Goal: Task Accomplishment & Management: Complete application form

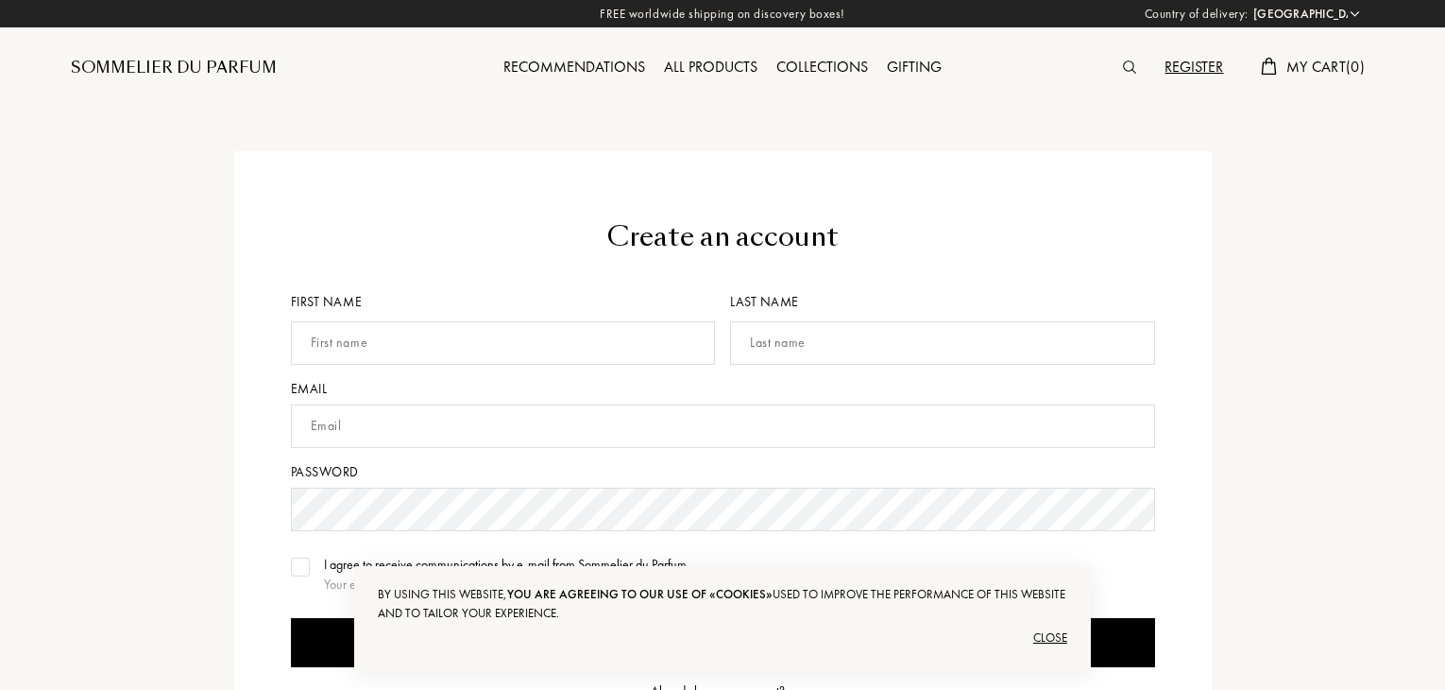
select select "US"
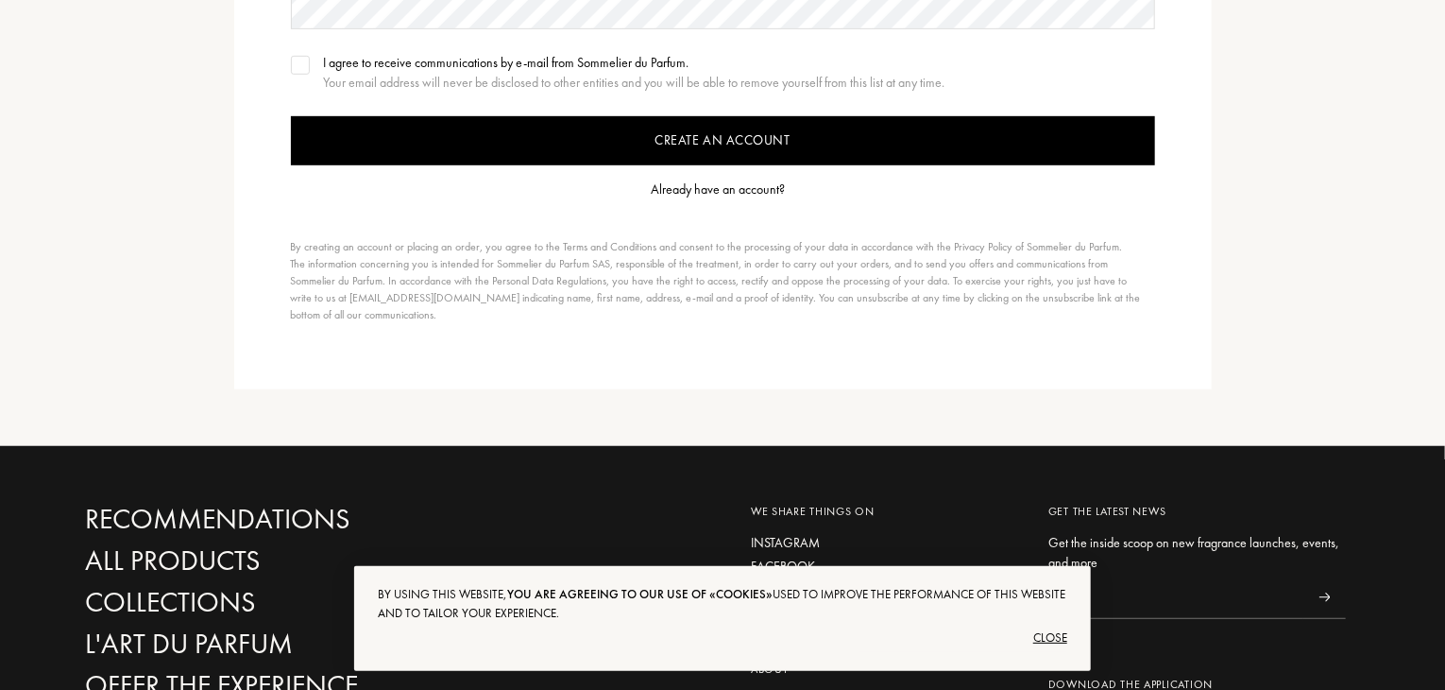
scroll to position [472, 0]
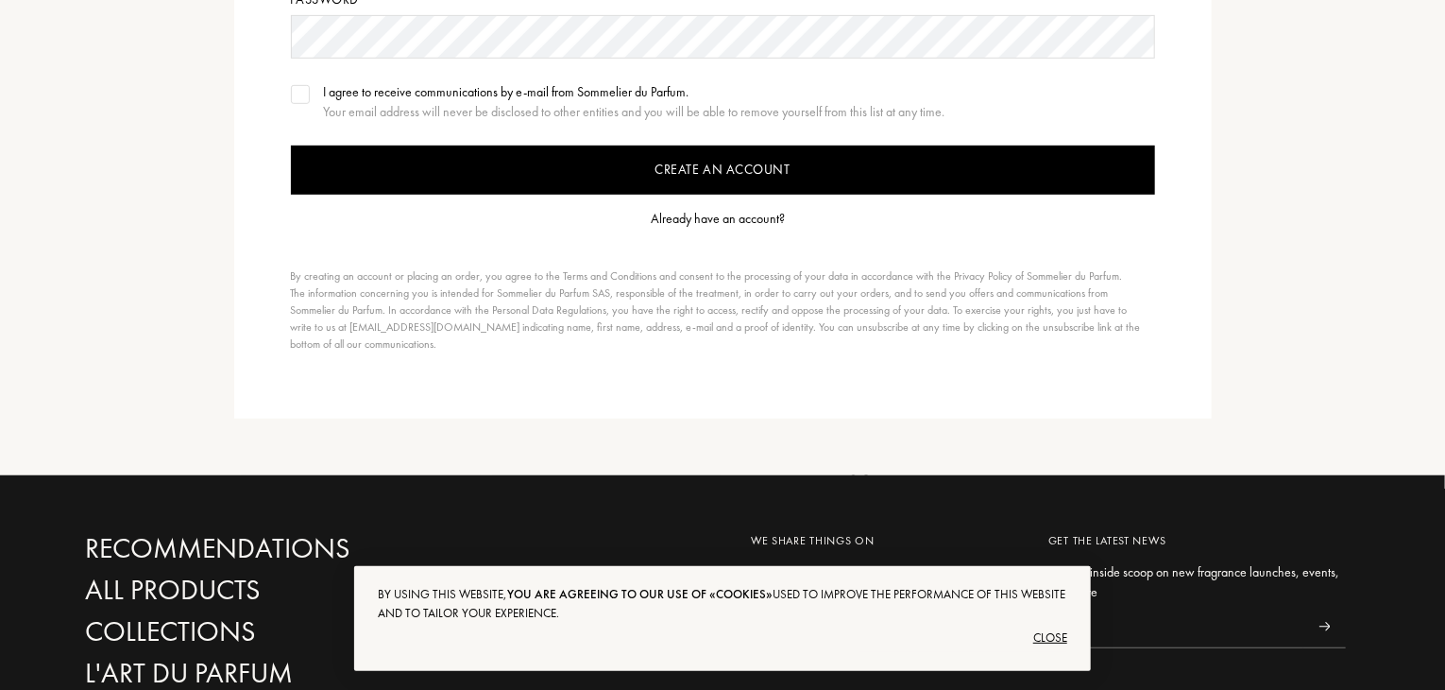
click at [752, 214] on div "Already have an account?" at bounding box center [718, 219] width 134 height 20
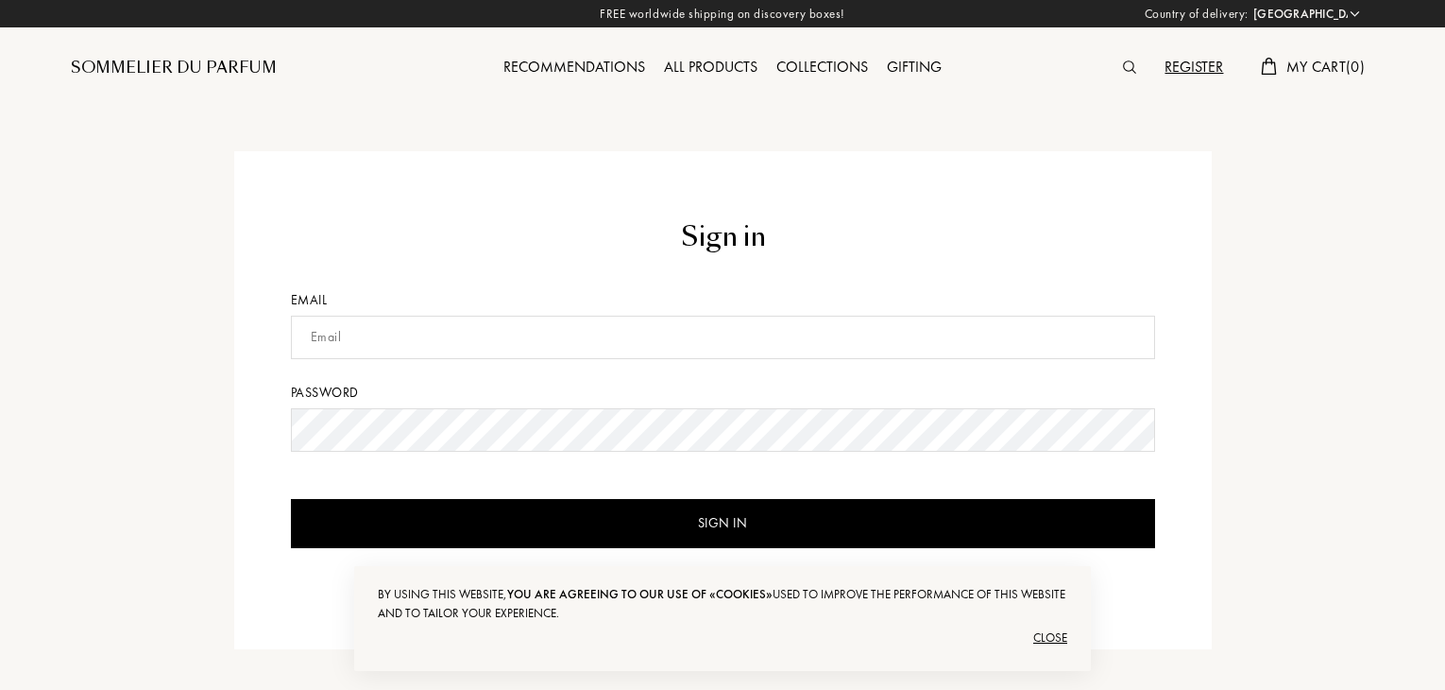
select select "US"
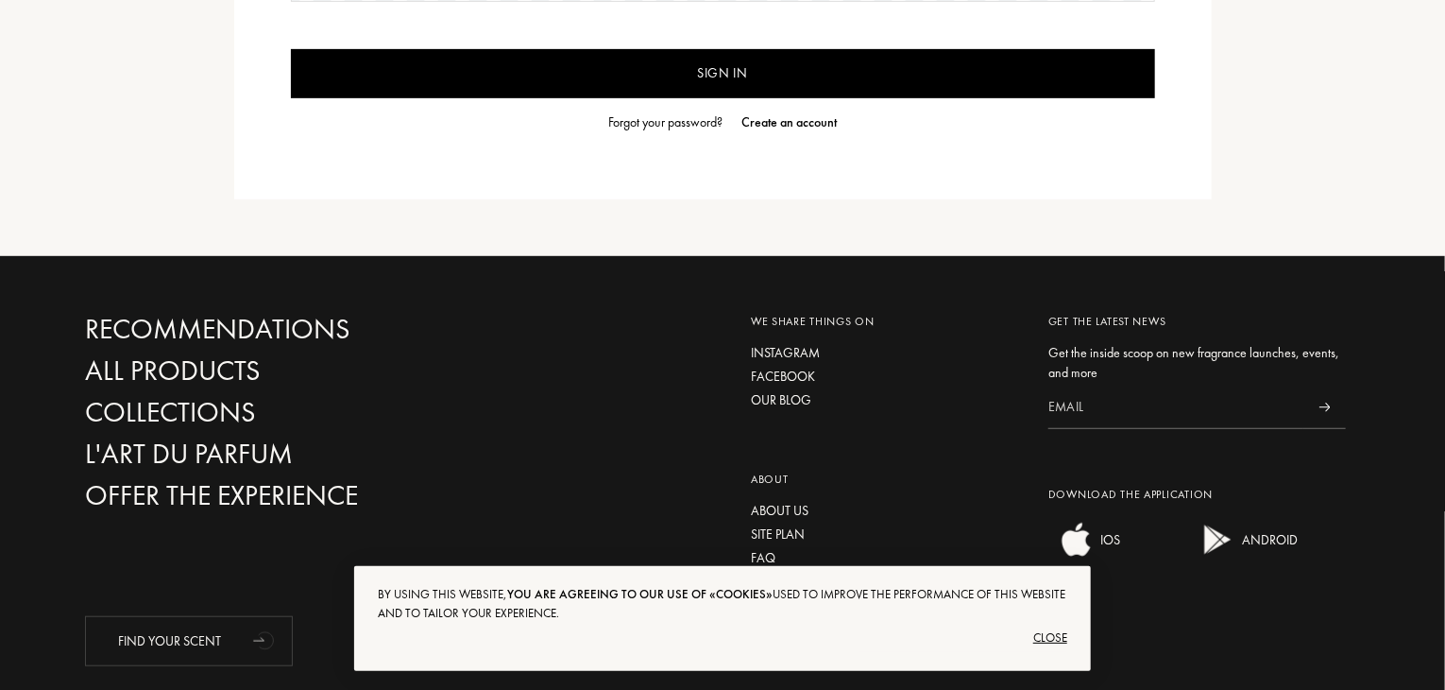
scroll to position [472, 0]
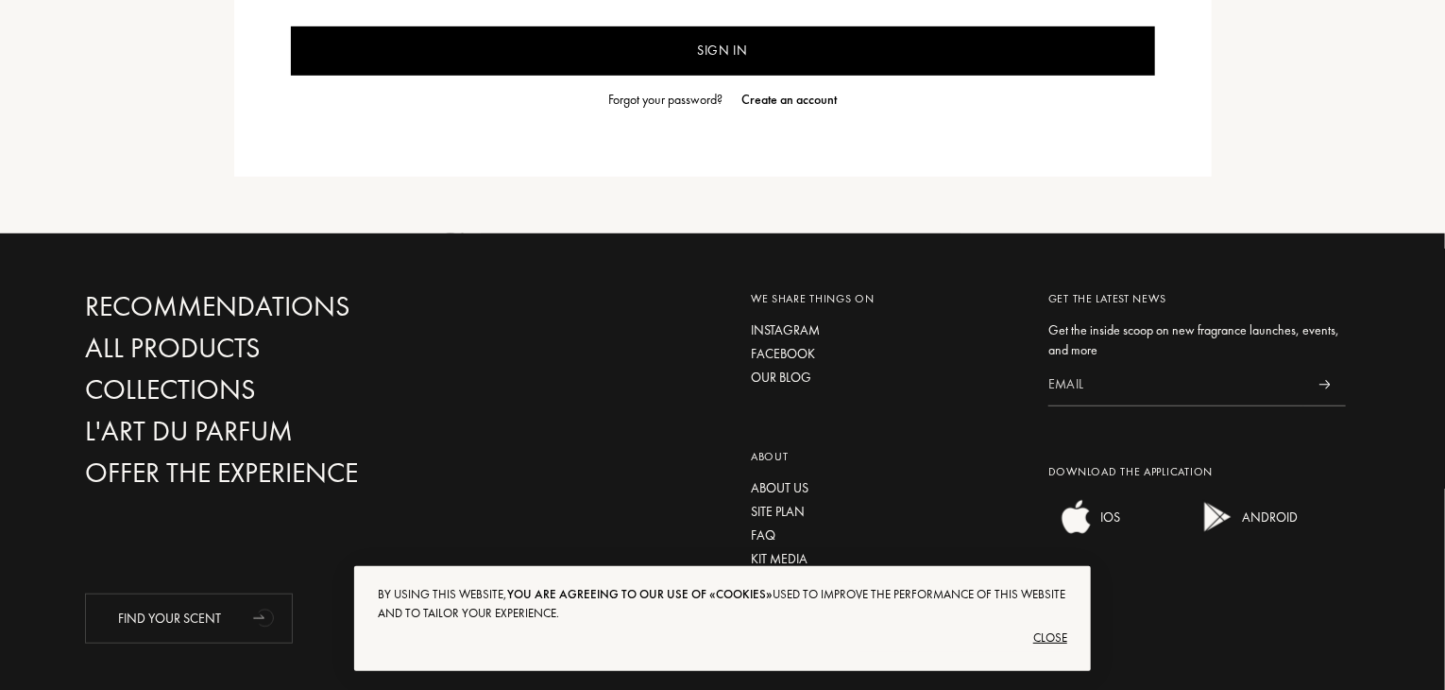
click at [1070, 631] on div "By using this website, you are agreeing to our use of «cookies» used to improve…" at bounding box center [722, 619] width 737 height 106
click at [1038, 636] on div "Close" at bounding box center [723, 637] width 690 height 30
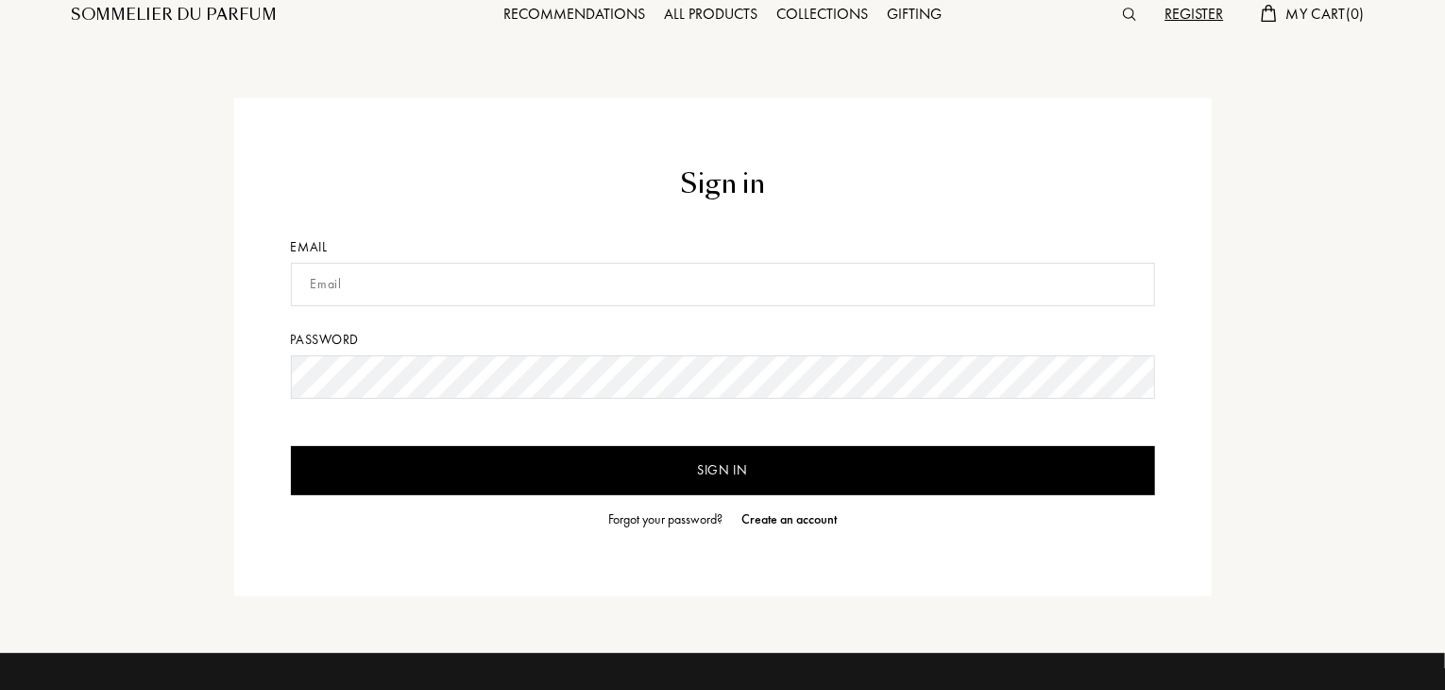
scroll to position [0, 0]
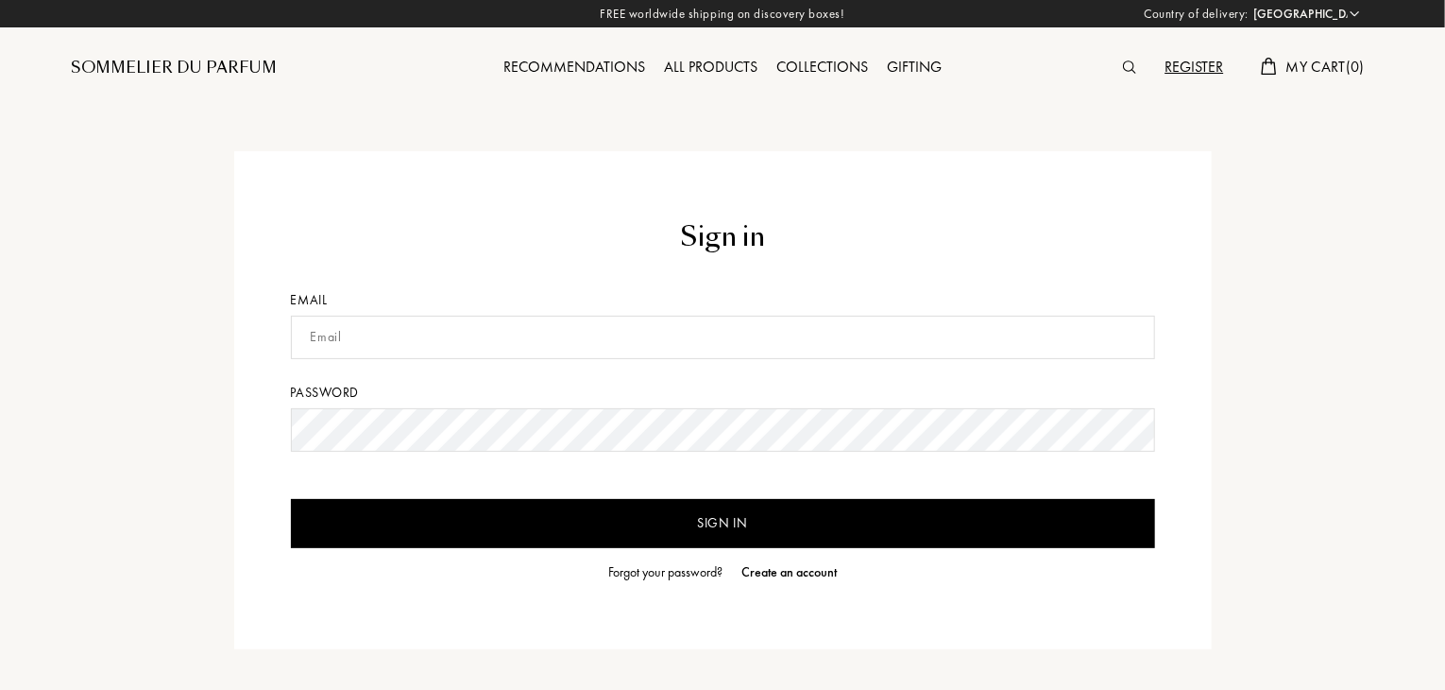
click at [540, 349] on input "text" at bounding box center [723, 336] width 864 height 43
type input "[EMAIL_ADDRESS][DOMAIN_NAME]"
click at [665, 578] on div "Forgot your password?" at bounding box center [665, 572] width 114 height 20
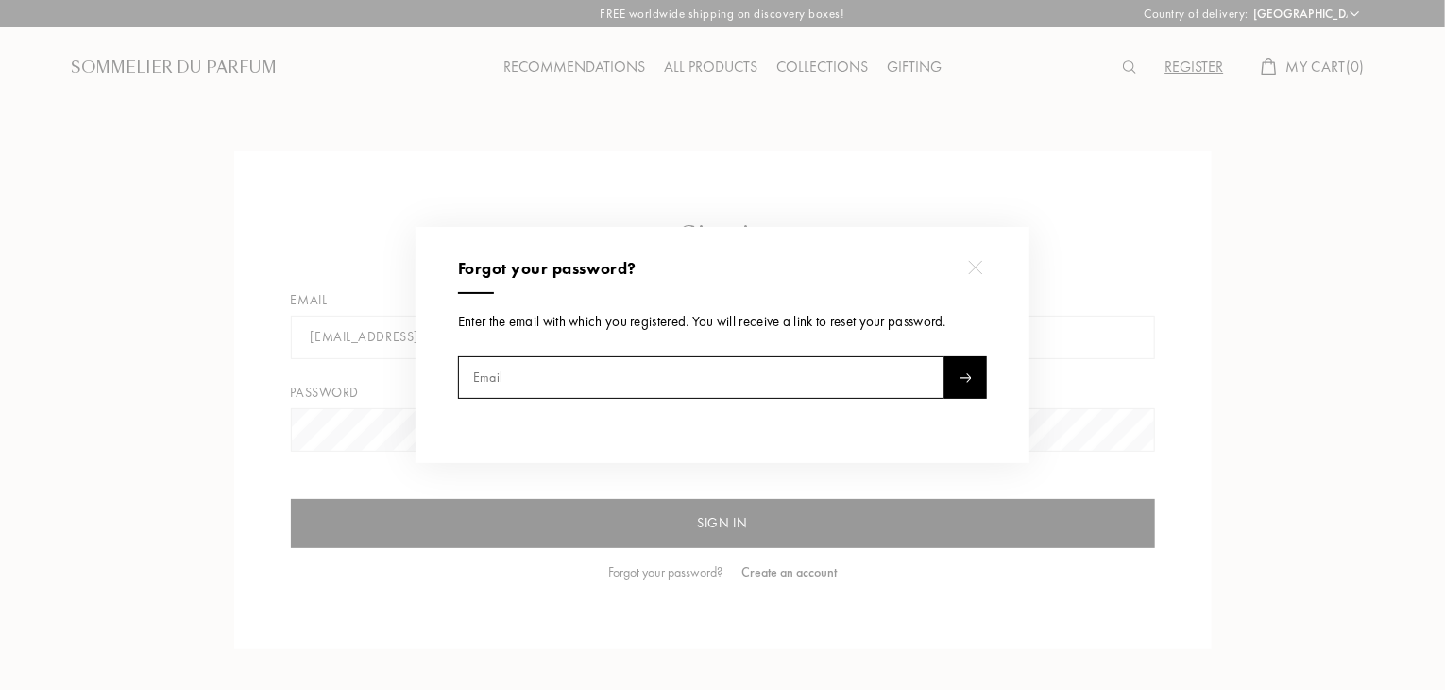
click at [753, 372] on input "text" at bounding box center [701, 377] width 486 height 43
type input "youcefmouaci123@gmail.com"
select select "LT"
type input "youcefmouaci123@gmail.com"
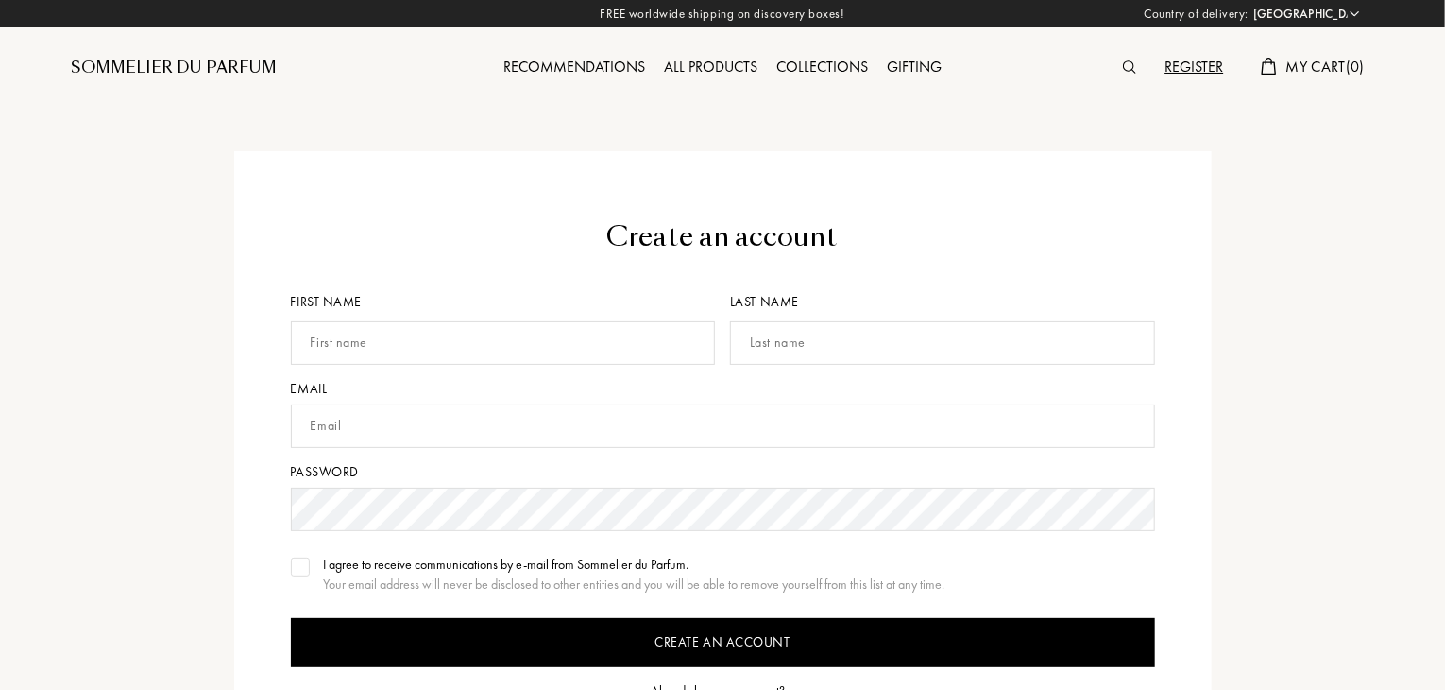
click at [1300, 16] on select "Afghanistan Albania Algeria Andorra Angola Anguilla Antartica Antigua and Barbu…" at bounding box center [1305, 14] width 113 height 19
click at [582, 254] on div "Create an account" at bounding box center [723, 237] width 864 height 40
click at [1291, 16] on select "Afghanistan Albania Algeria Andorra Angola Anguilla Antartica Antigua and Barbu…" at bounding box center [1305, 14] width 113 height 19
select select "DZ"
click at [1249, 5] on select "Afghanistan Albania Algeria Andorra Angola Anguilla Antartica Antigua and Barbu…" at bounding box center [1305, 14] width 113 height 19
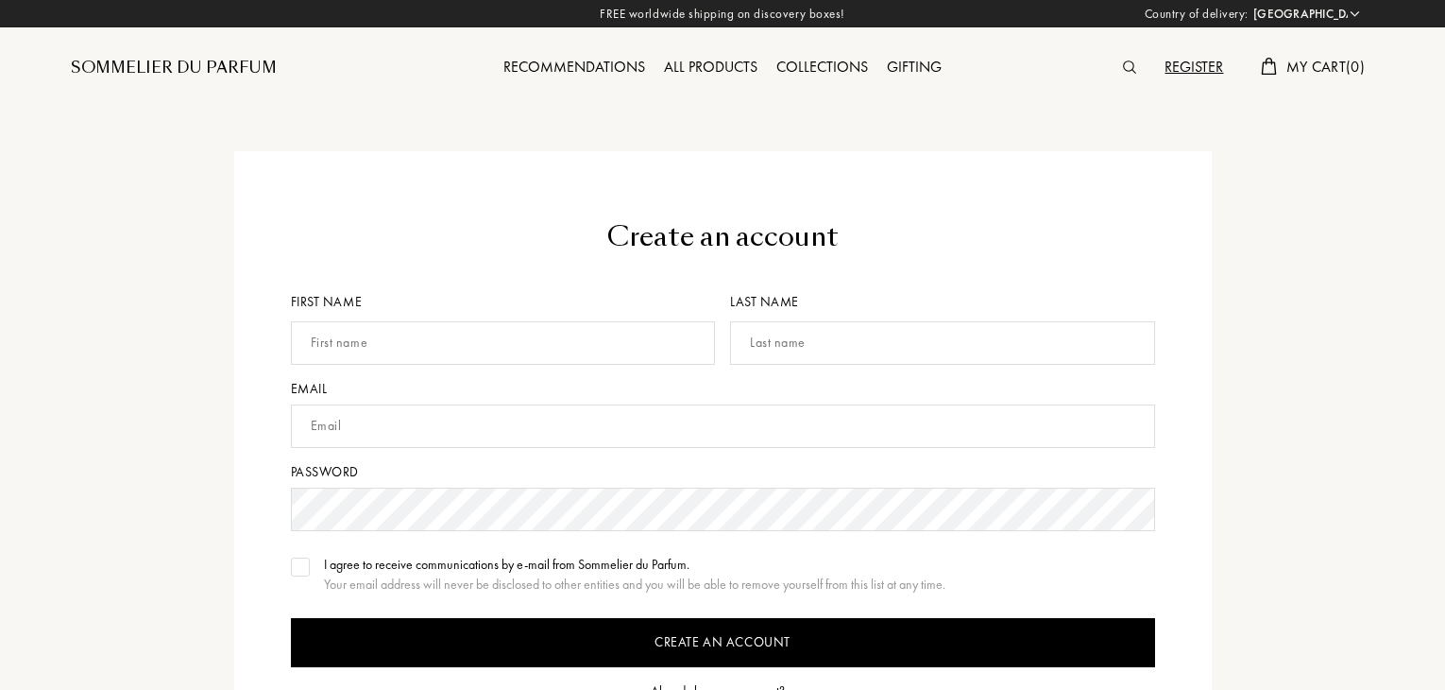
select select "DZ"
click at [678, 346] on input "text" at bounding box center [503, 342] width 425 height 43
type input "youcef"
type input "mouaci"
type input "youcefmouaci123@gmail.com"
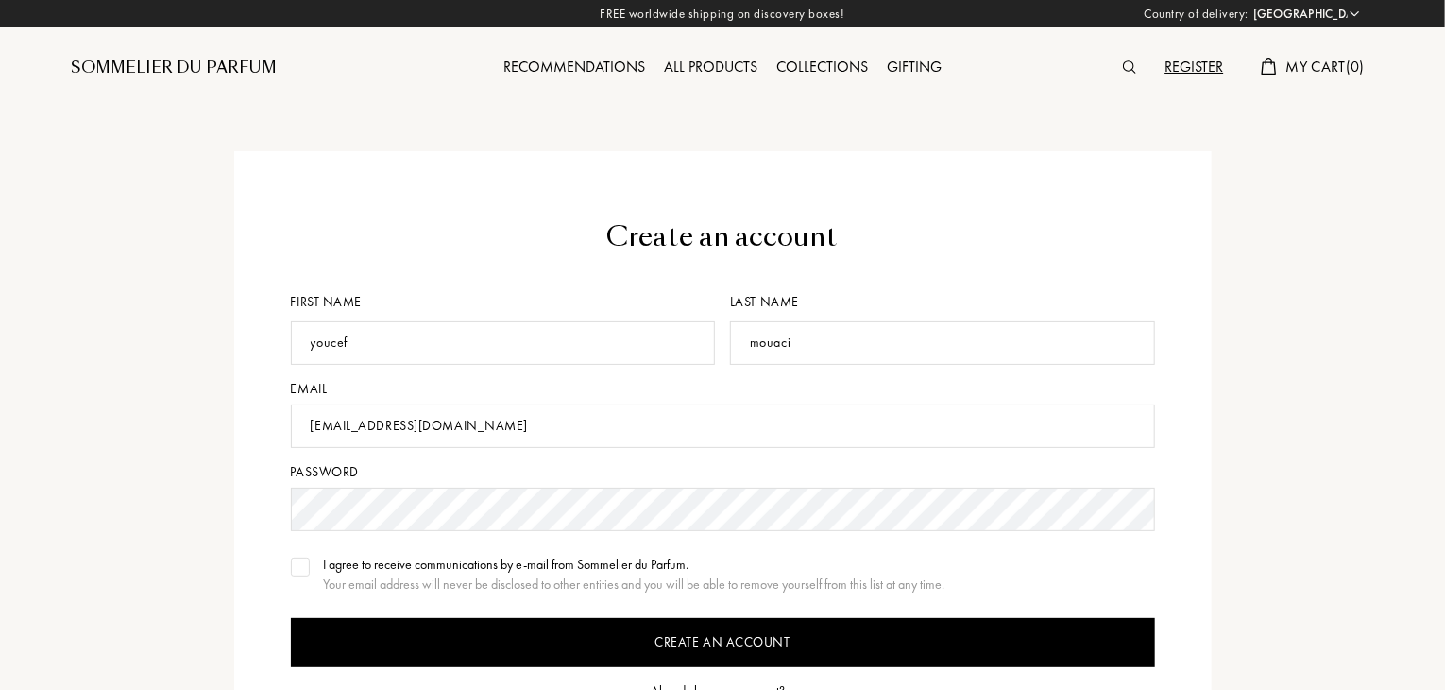
click at [297, 562] on img at bounding box center [300, 566] width 13 height 9
click at [359, 635] on input "Create an account" at bounding box center [723, 642] width 864 height 49
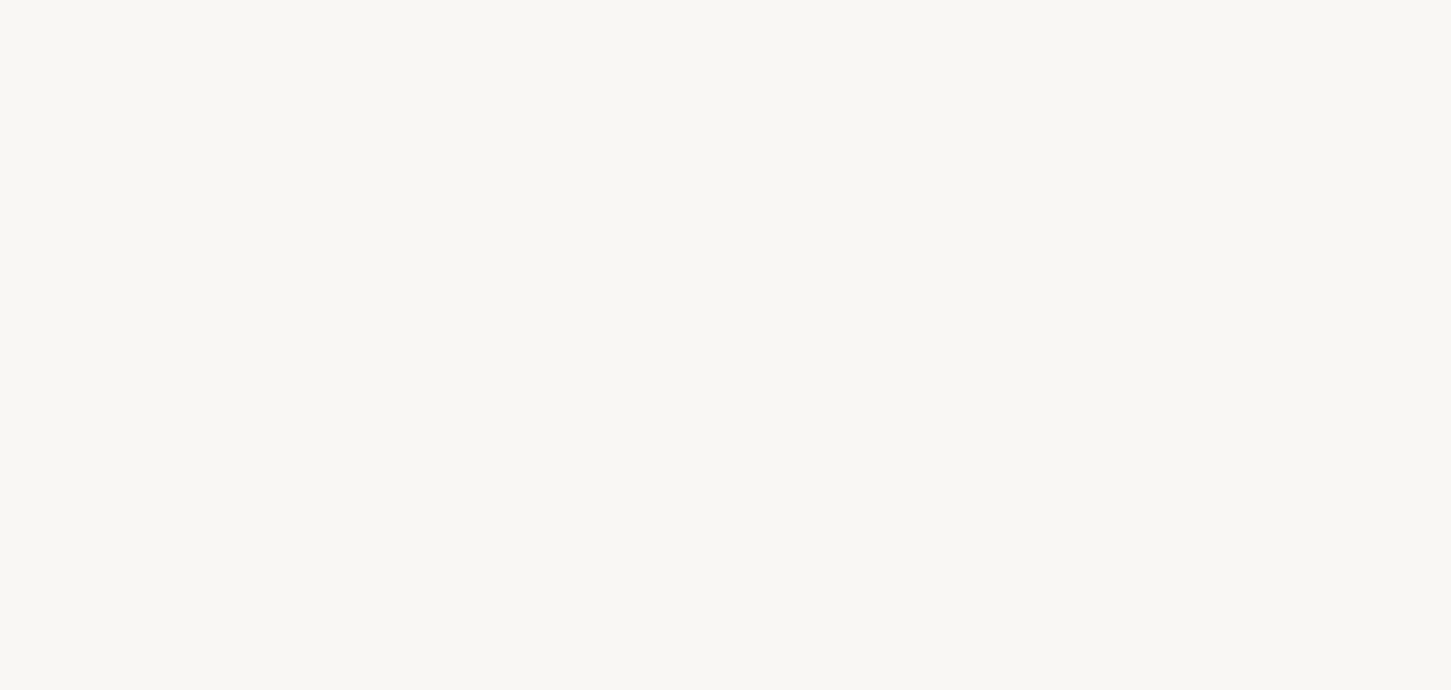
select select "DZ"
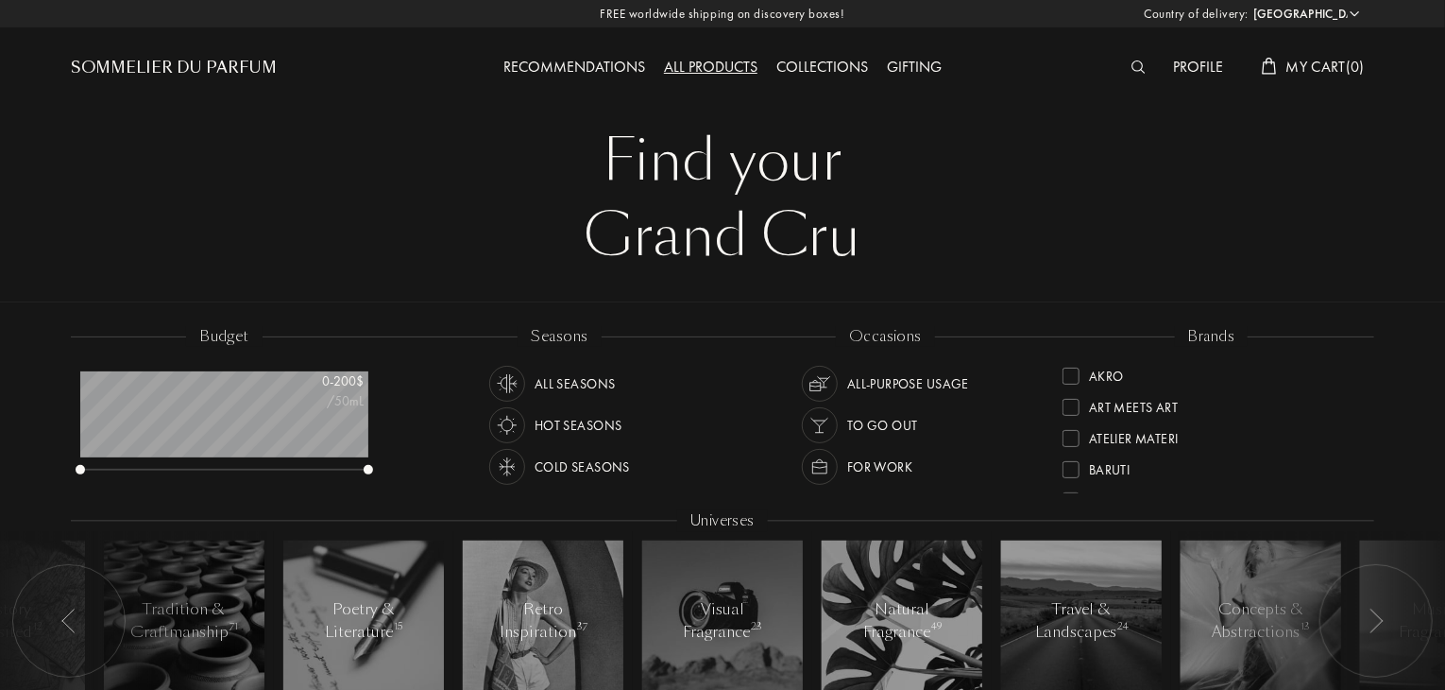
click at [1137, 64] on img at bounding box center [1139, 66] width 14 height 13
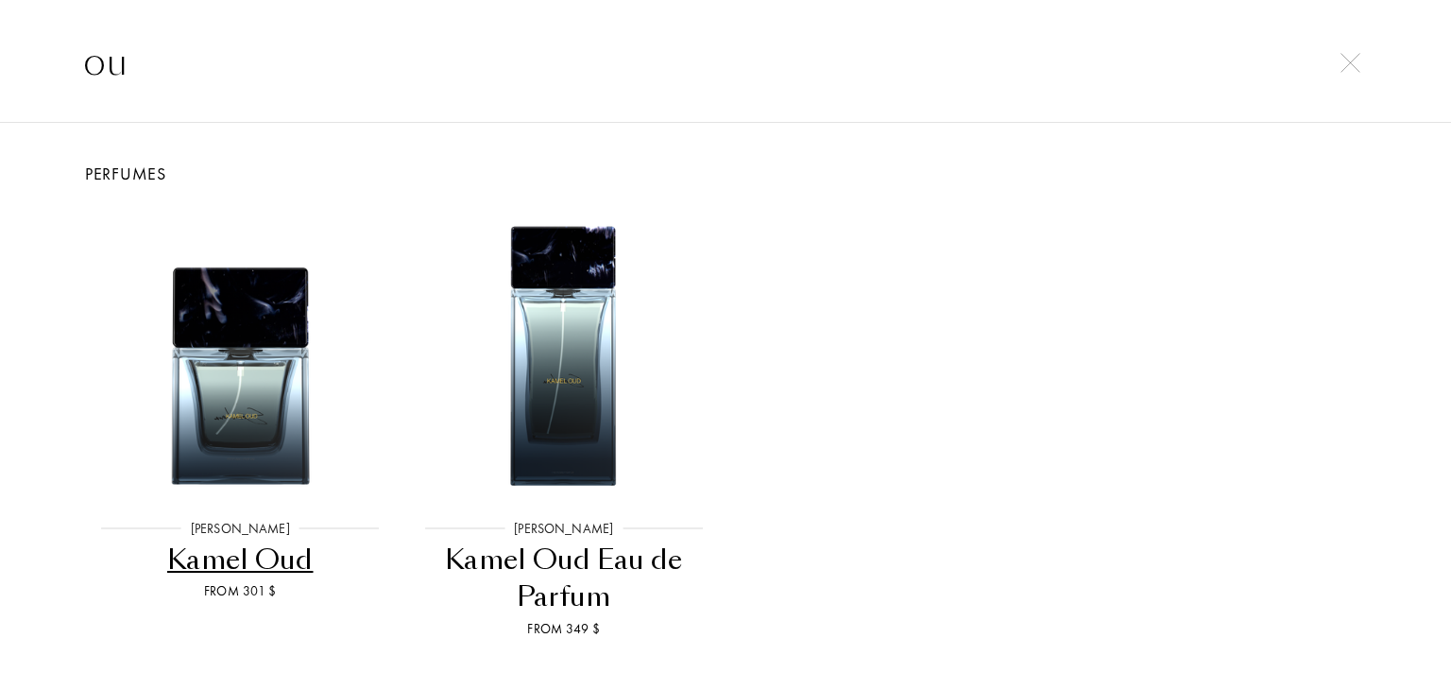
type input "o"
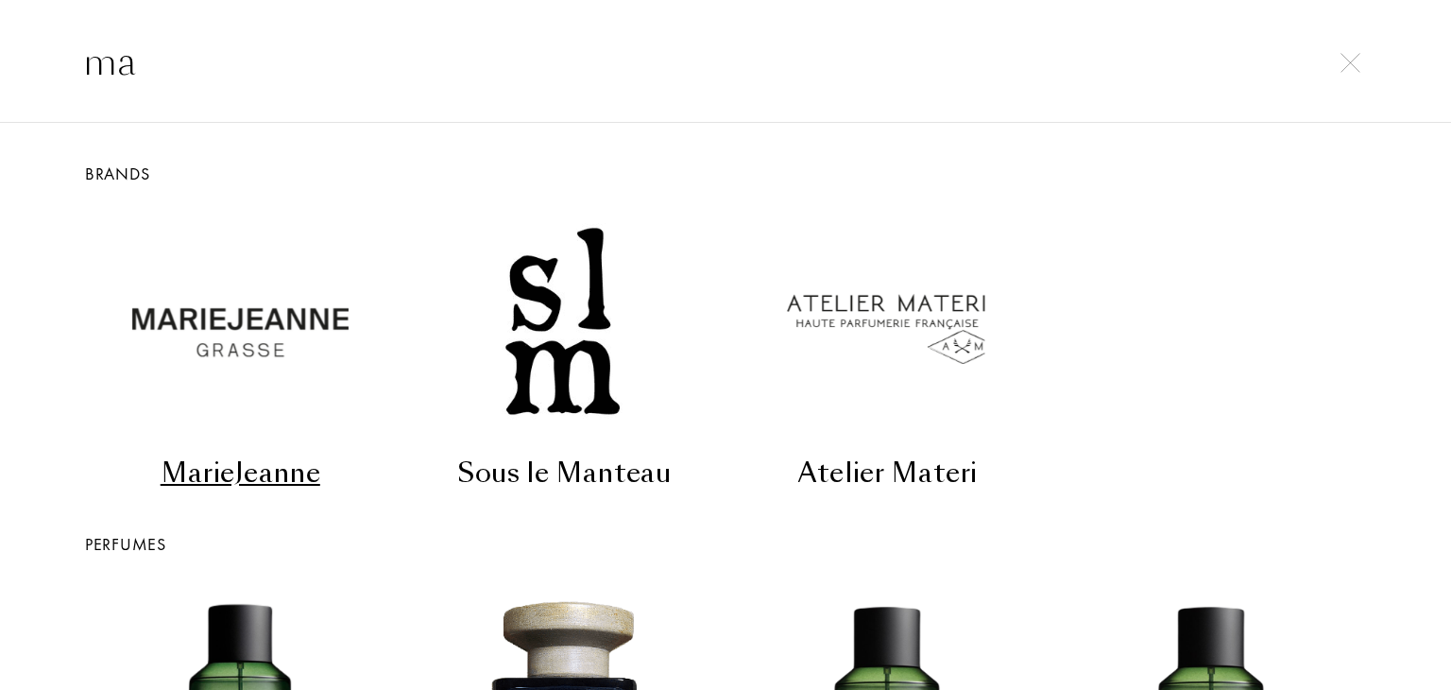
type input "m"
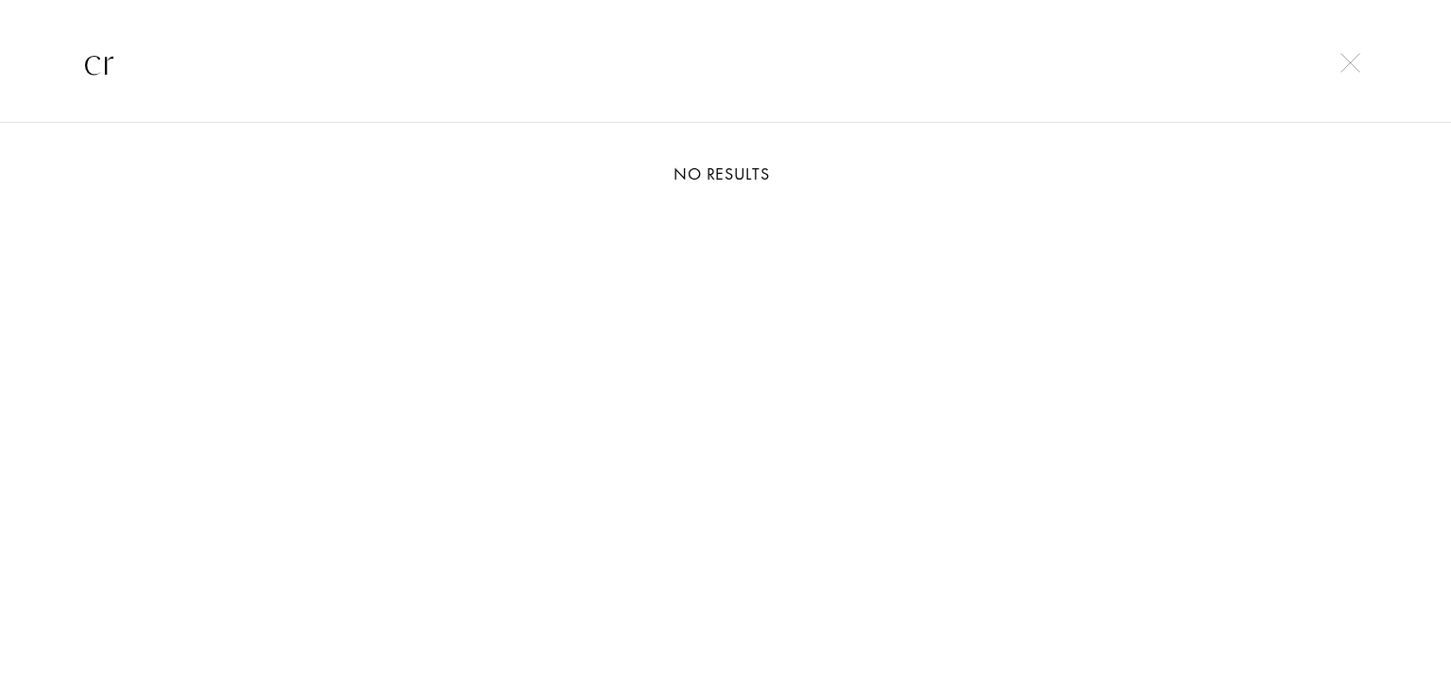
type input "c"
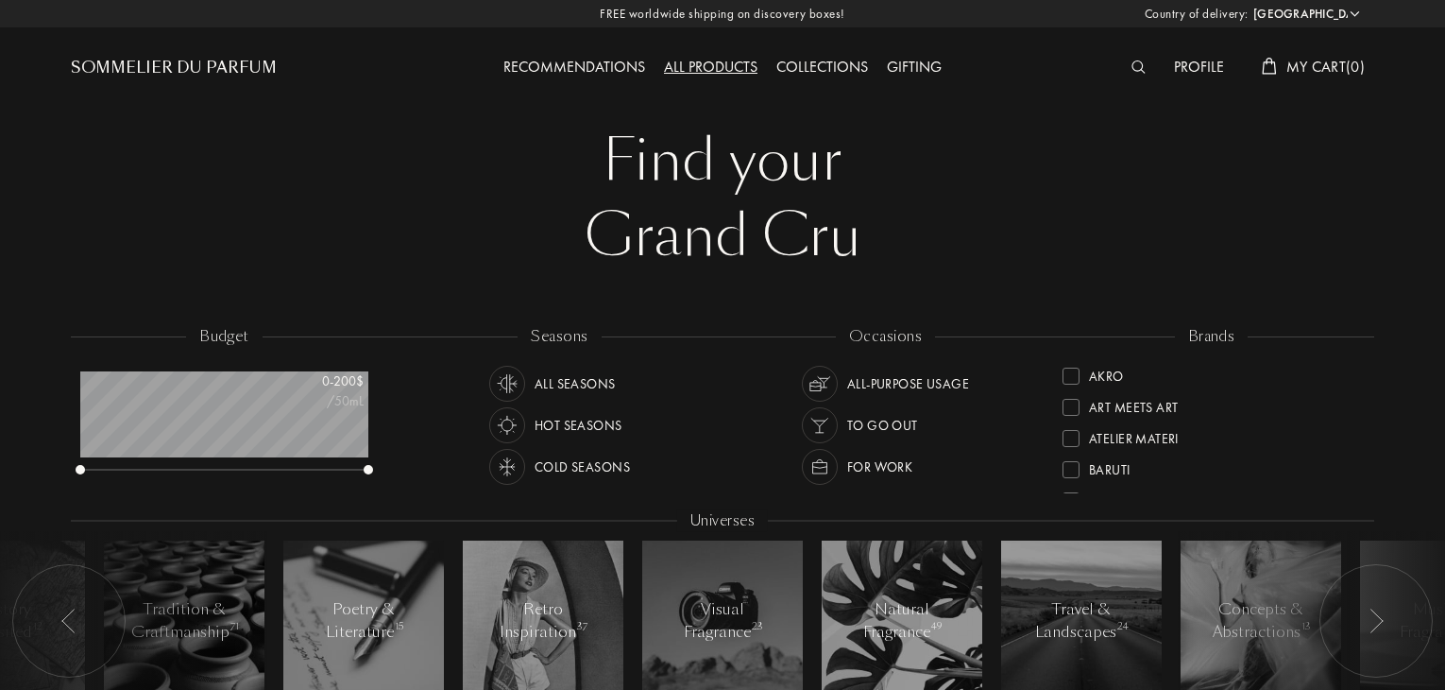
select select "DZ"
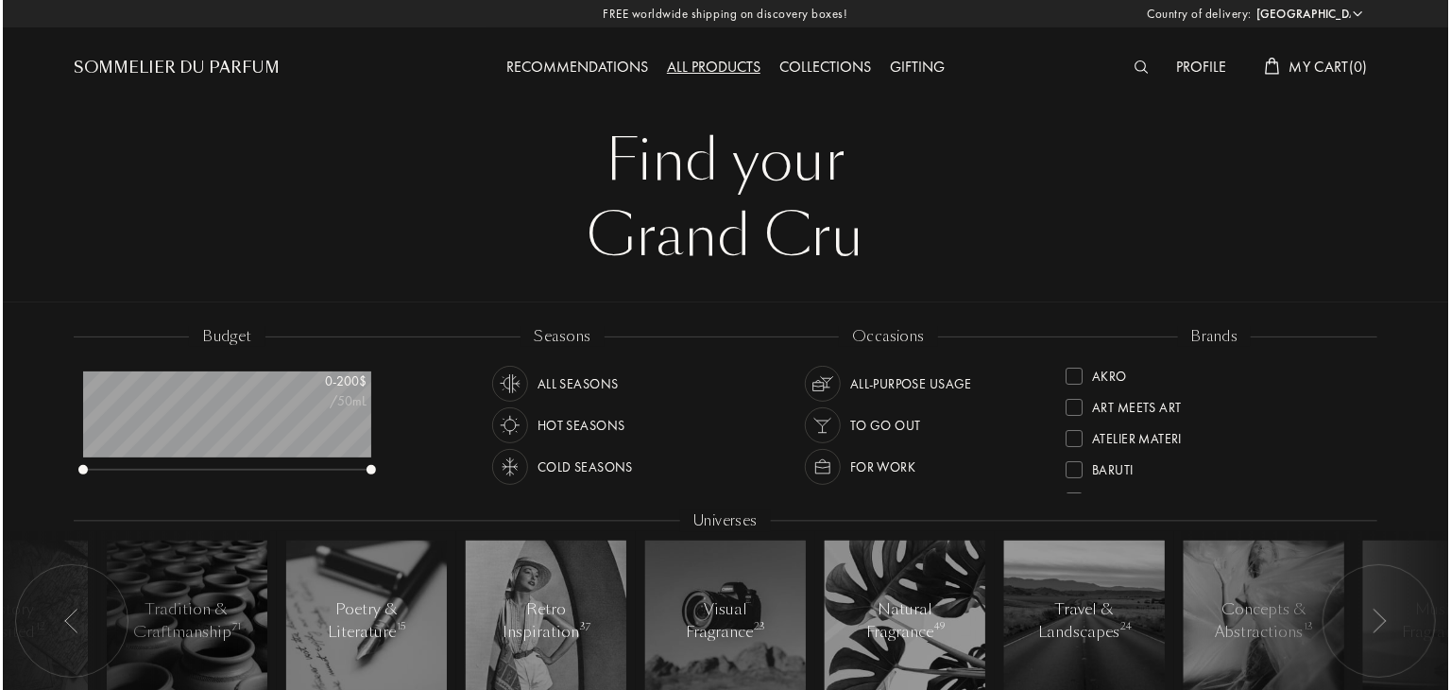
scroll to position [94, 288]
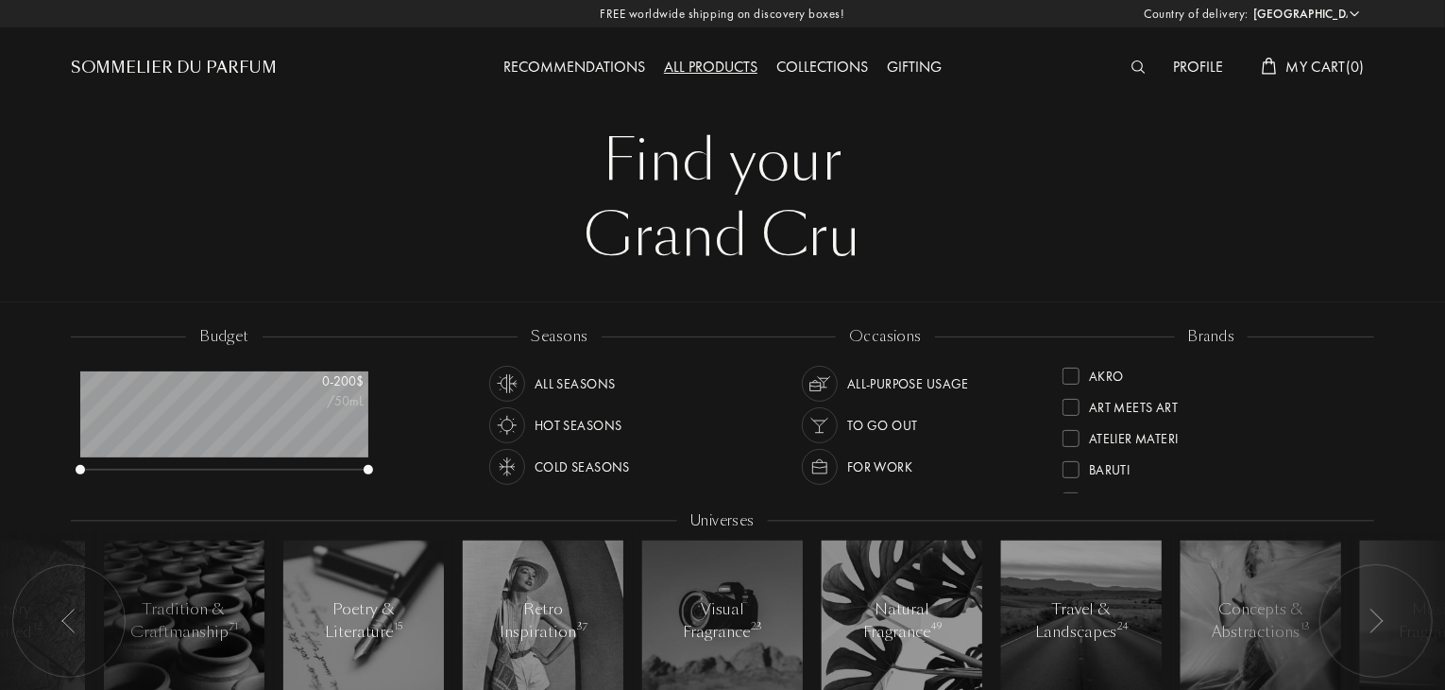
click at [1134, 67] on img at bounding box center [1139, 66] width 14 height 13
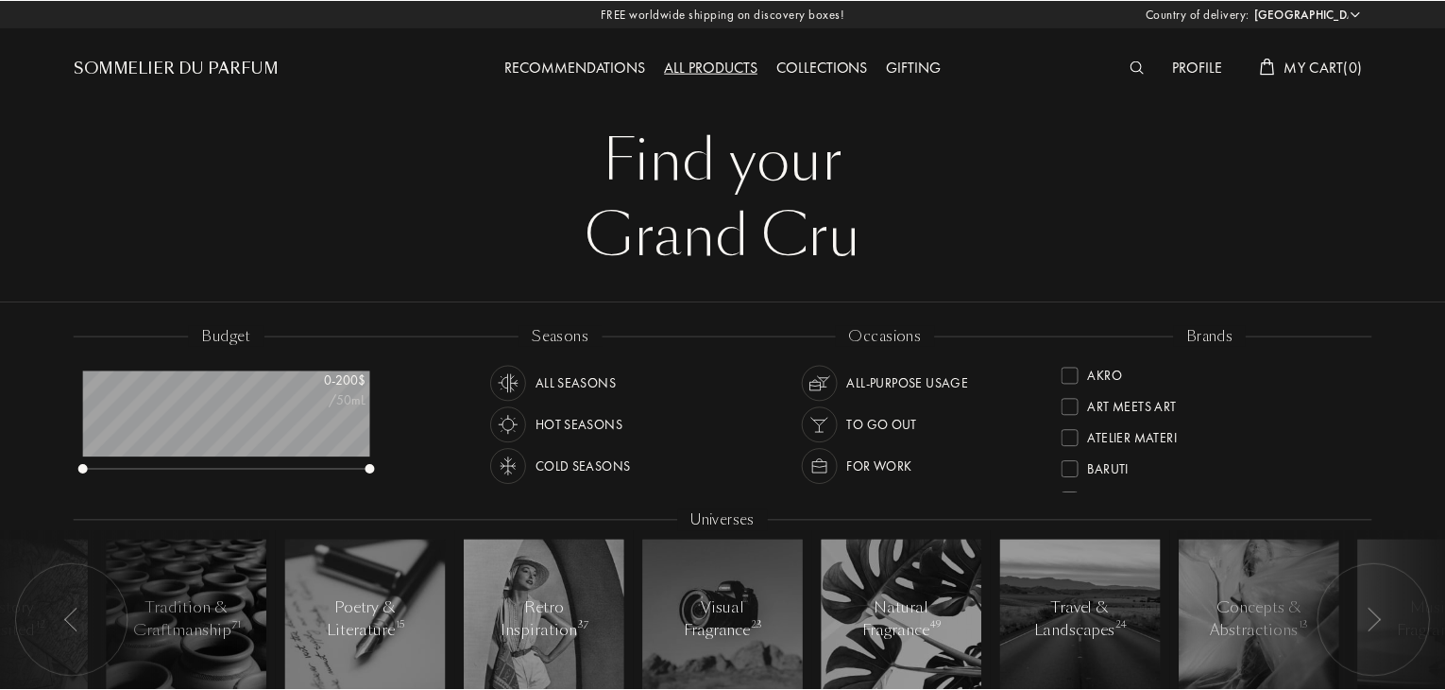
scroll to position [0, 0]
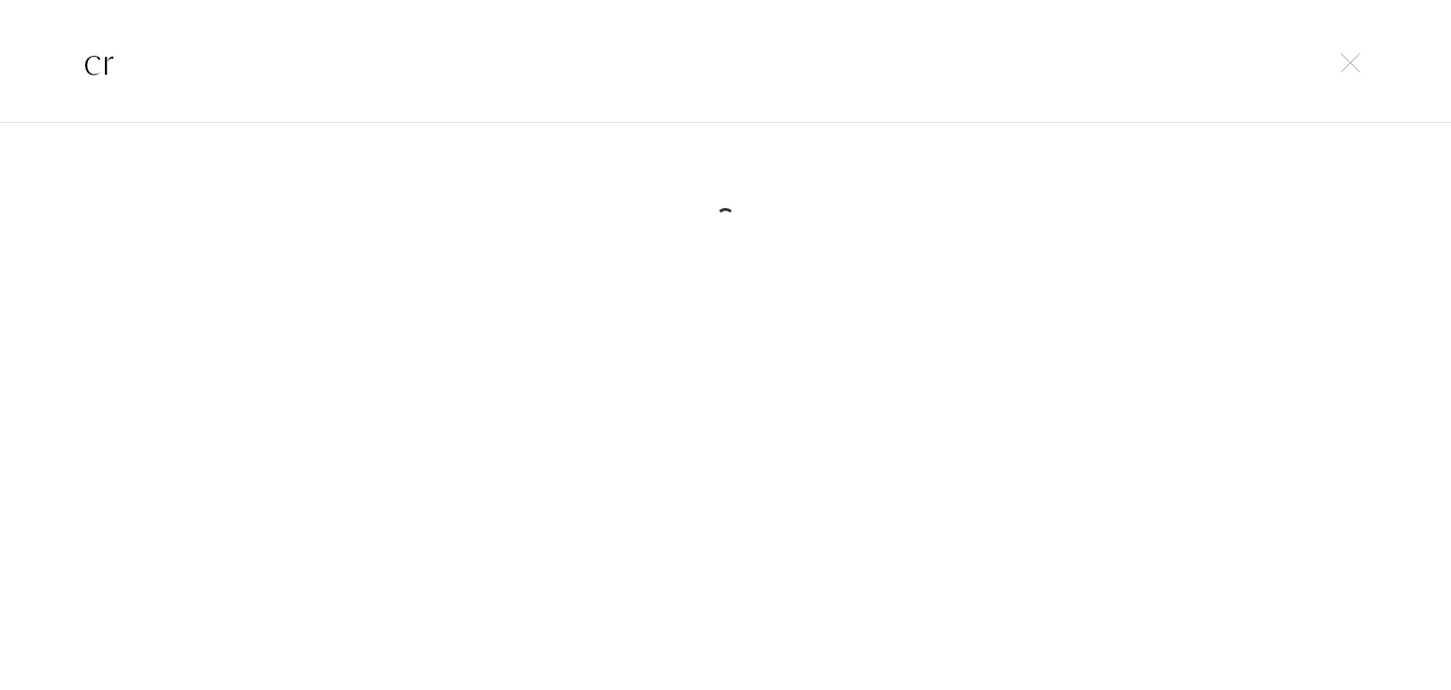
type input "c"
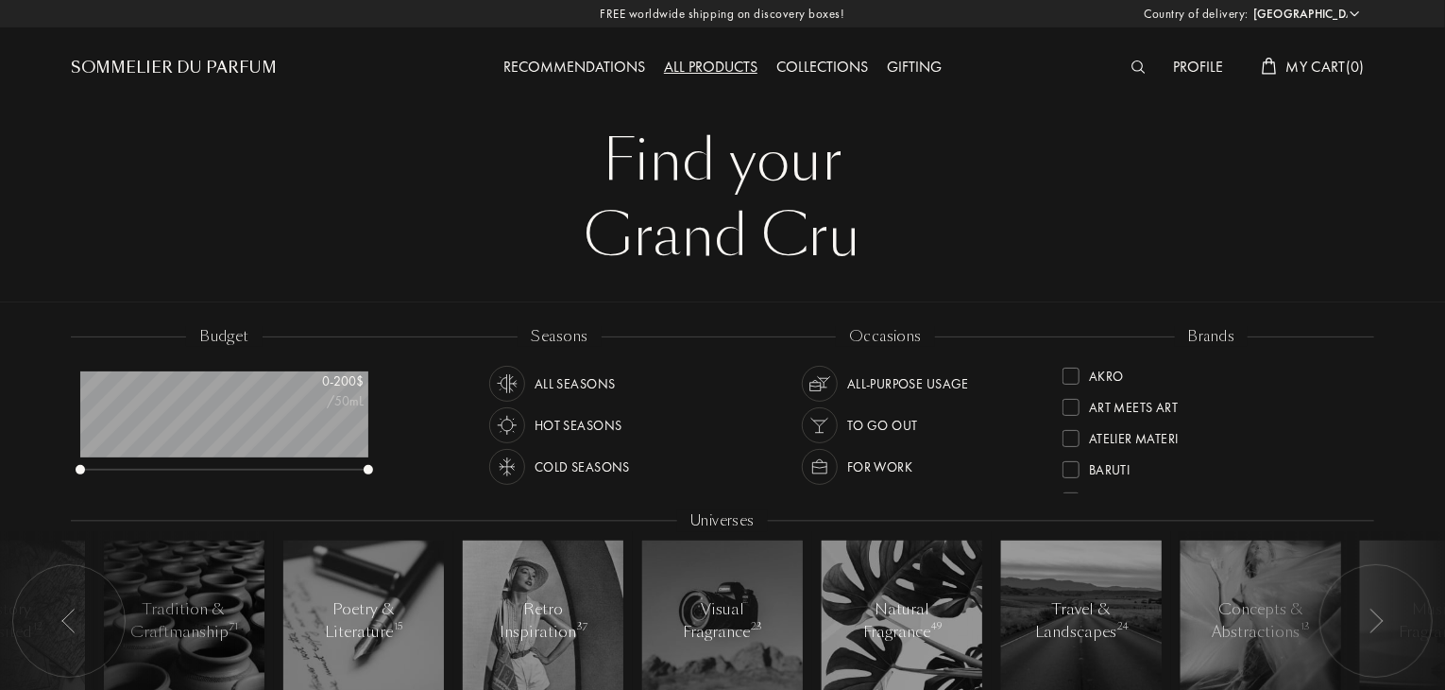
click at [250, 62] on div "Sommelier du Parfum" at bounding box center [174, 68] width 206 height 23
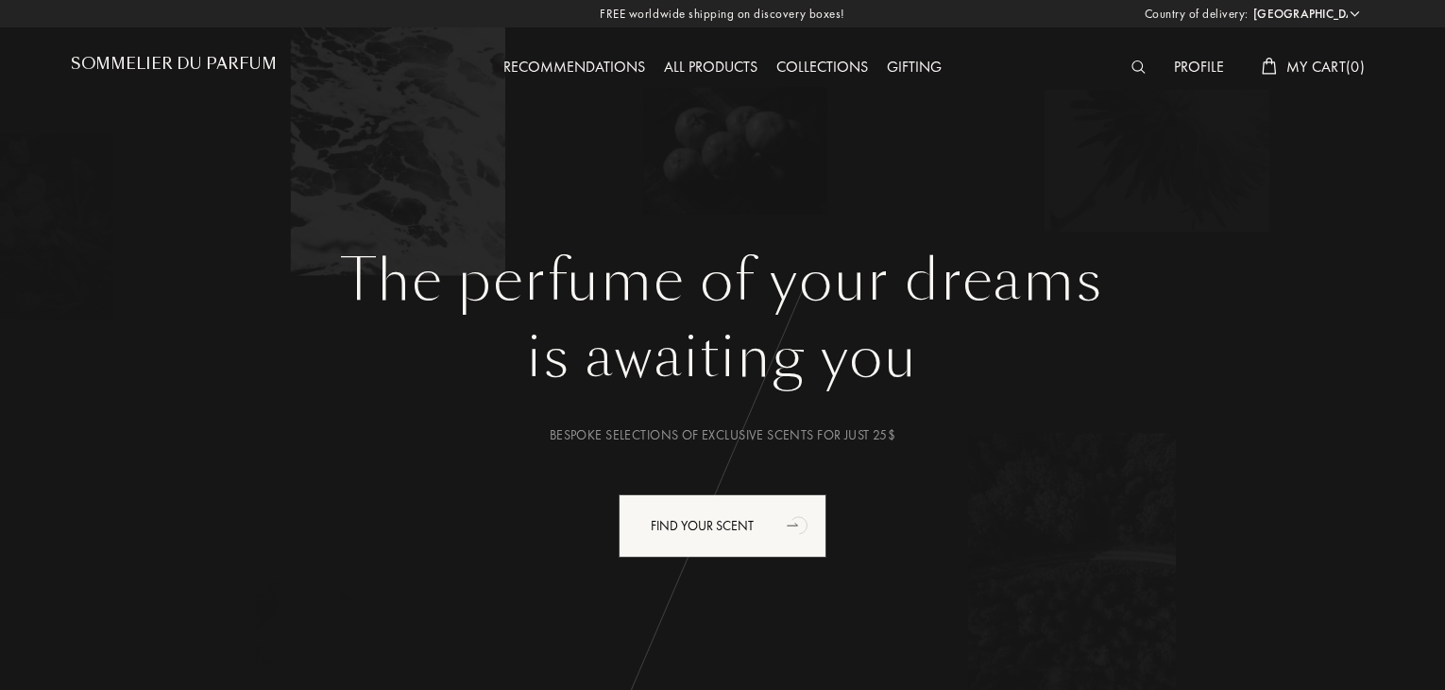
select select "DZ"
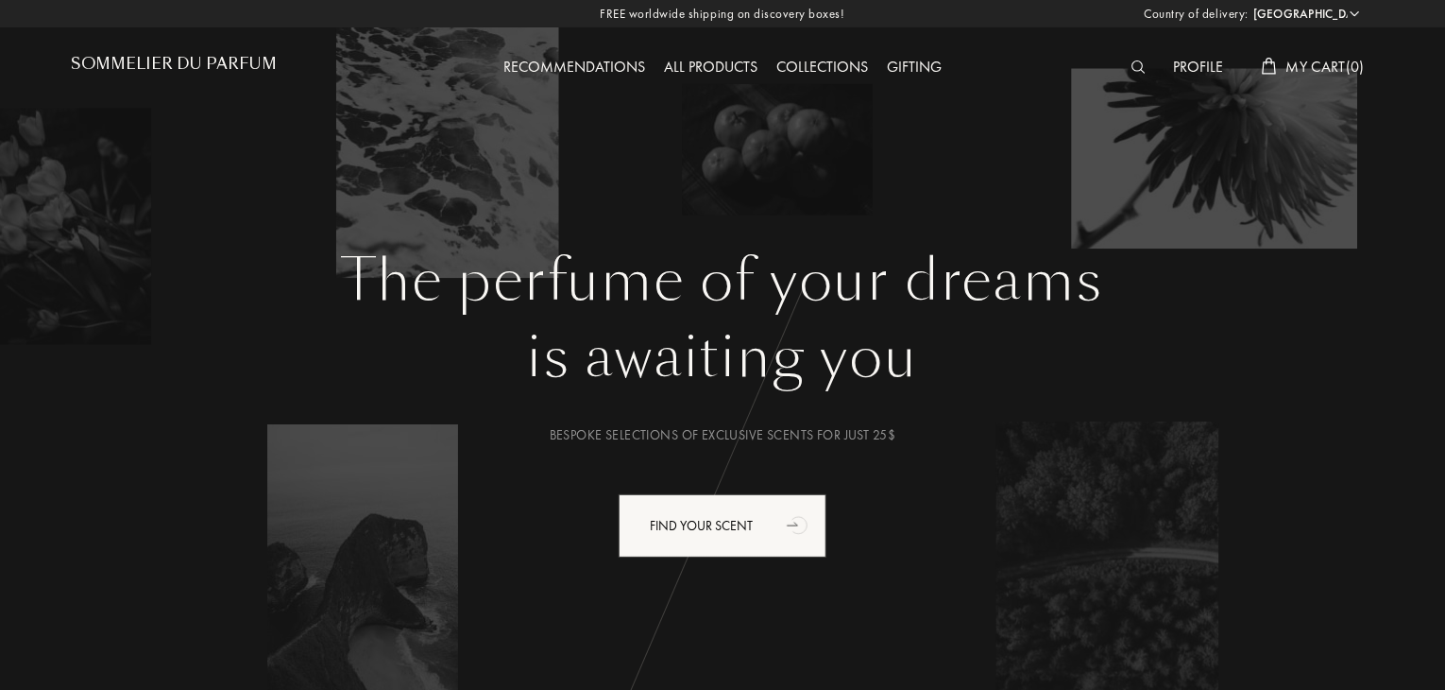
click at [1145, 76] on div at bounding box center [1143, 68] width 43 height 25
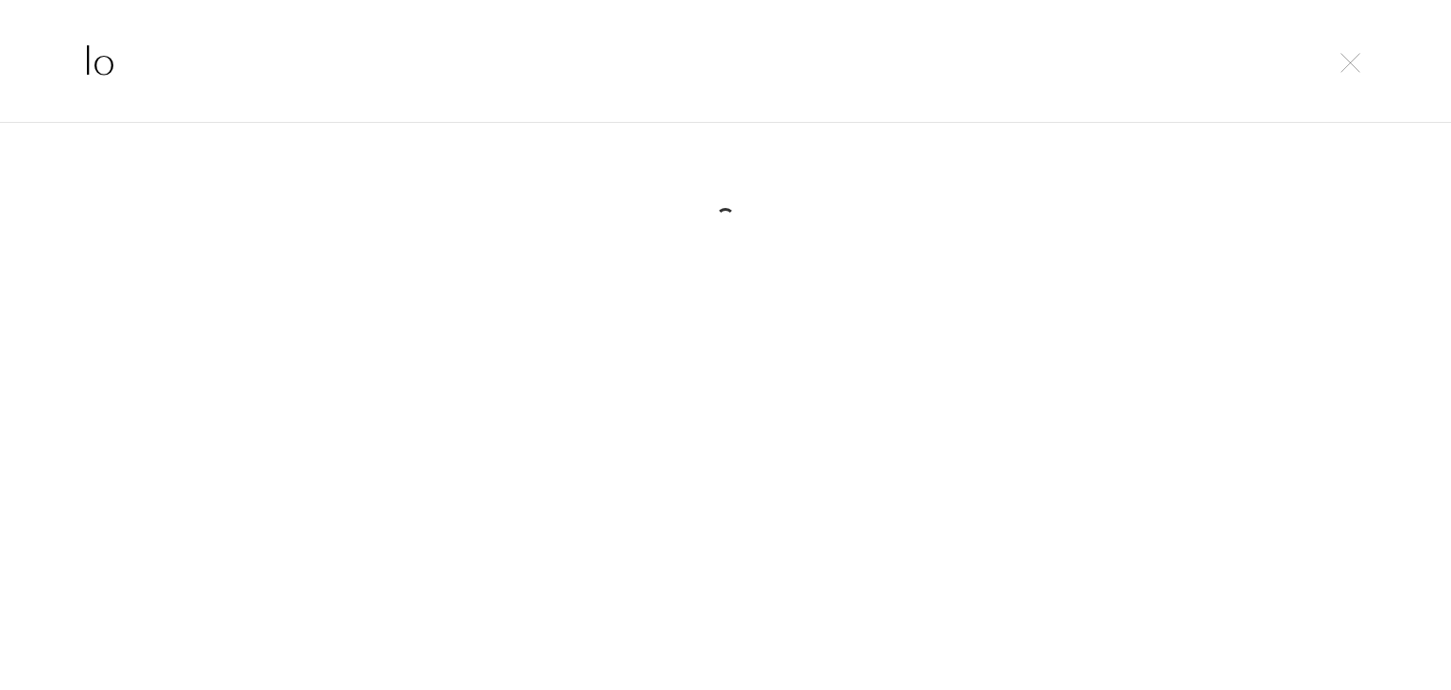
type input "l"
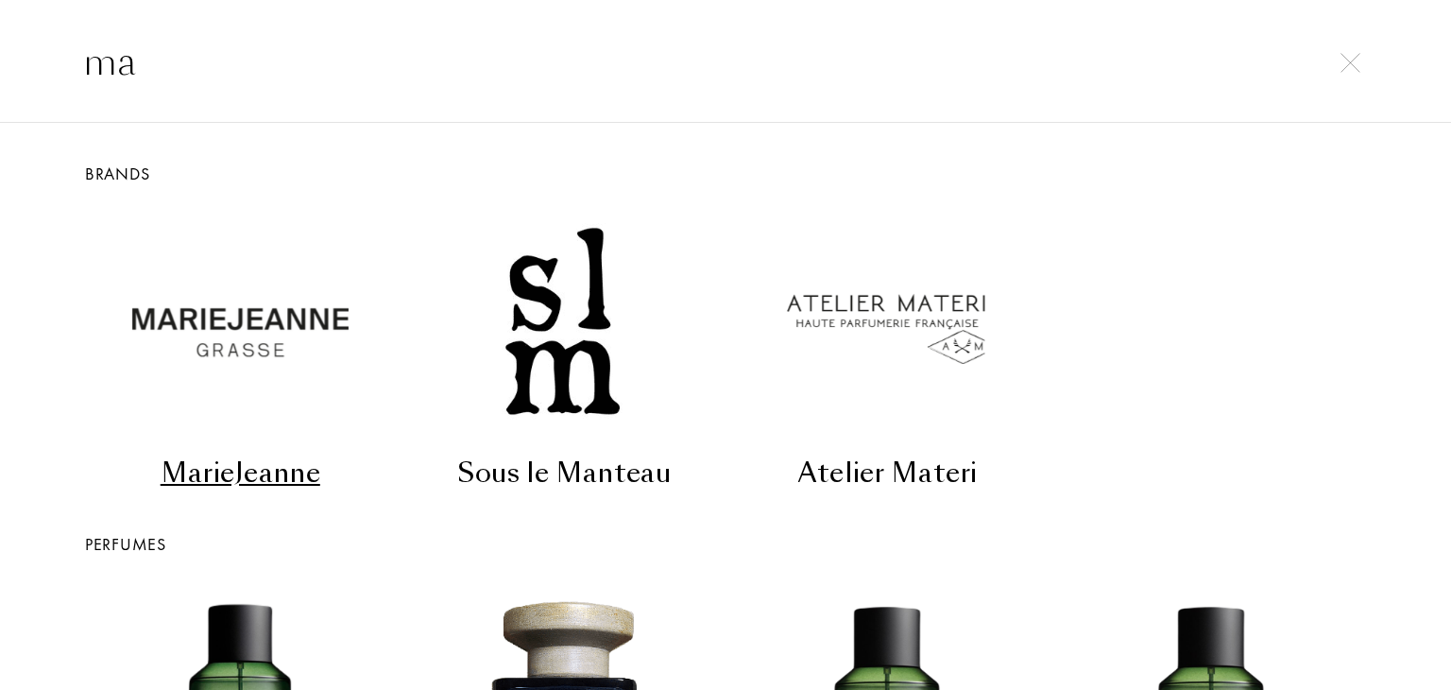
type input "m"
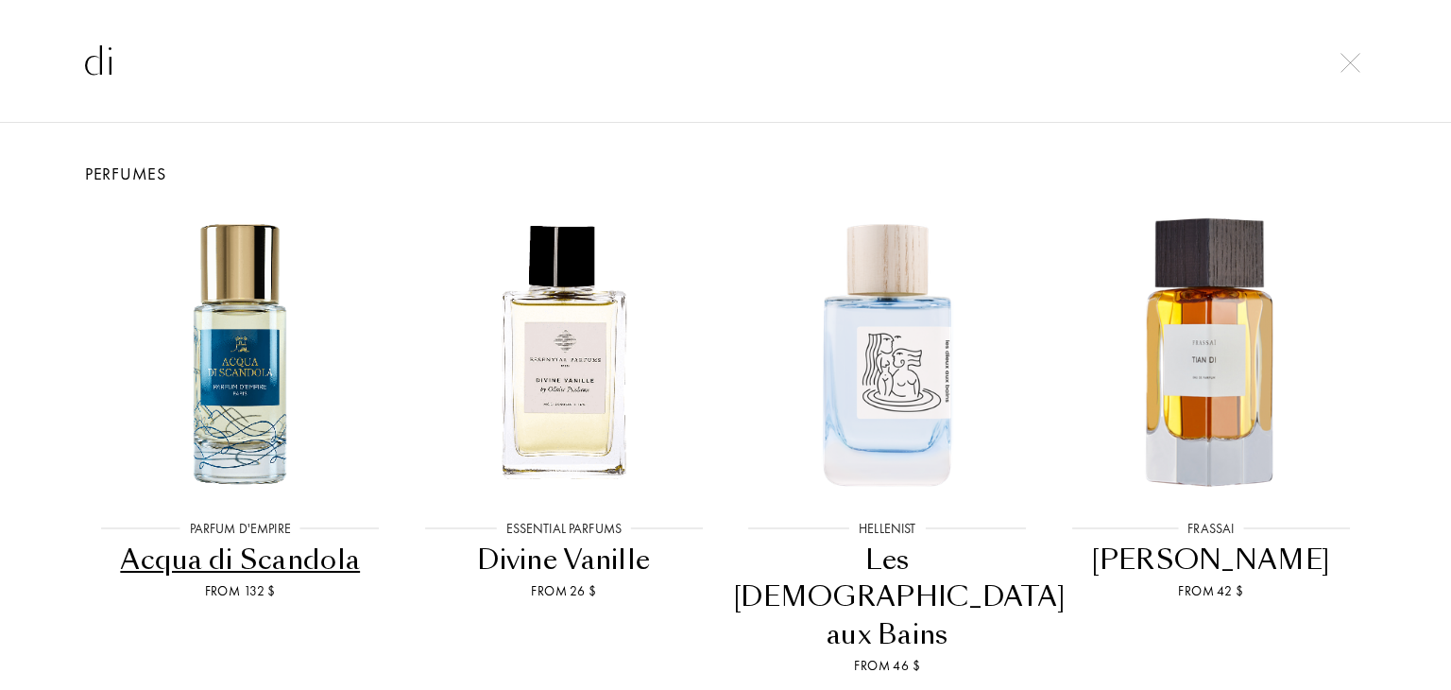
click at [1350, 38] on input "di" at bounding box center [725, 61] width 1360 height 57
type input "di"
click at [1345, 58] on img at bounding box center [1350, 63] width 20 height 20
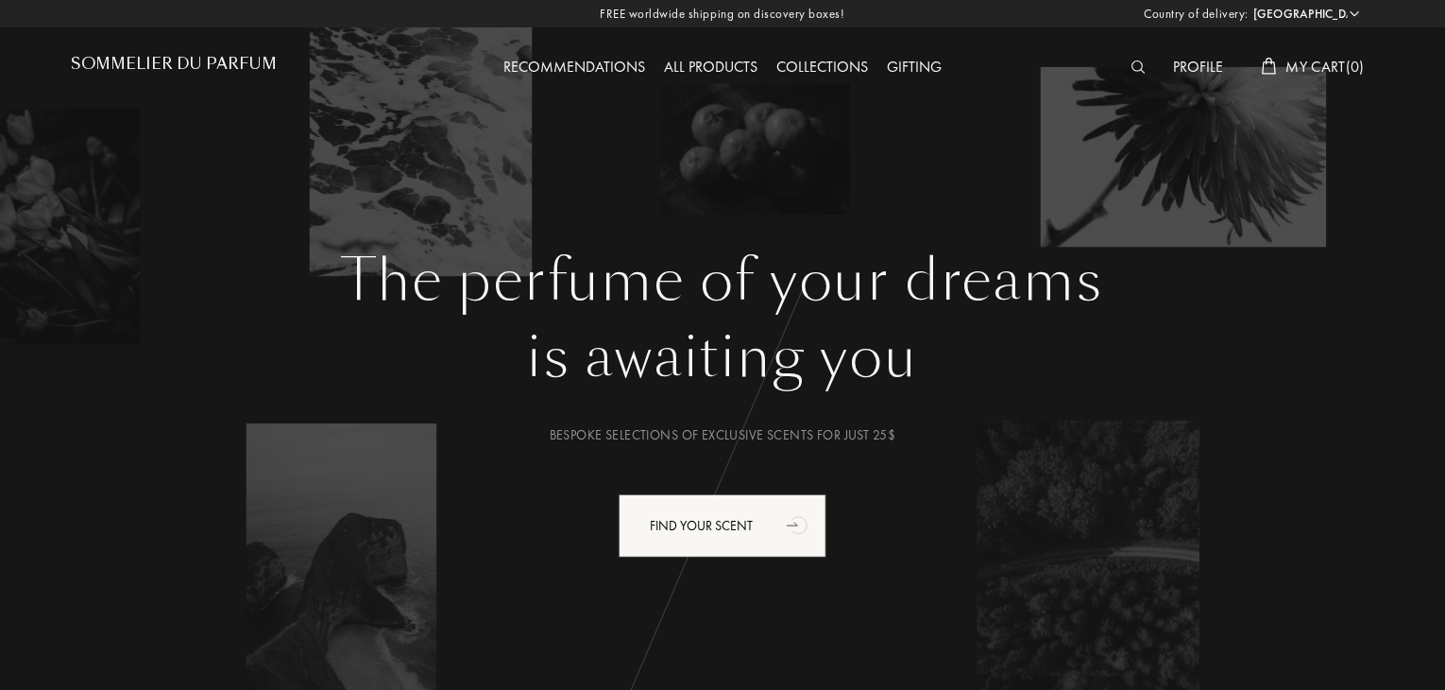
click at [699, 65] on div "All products" at bounding box center [711, 68] width 112 height 25
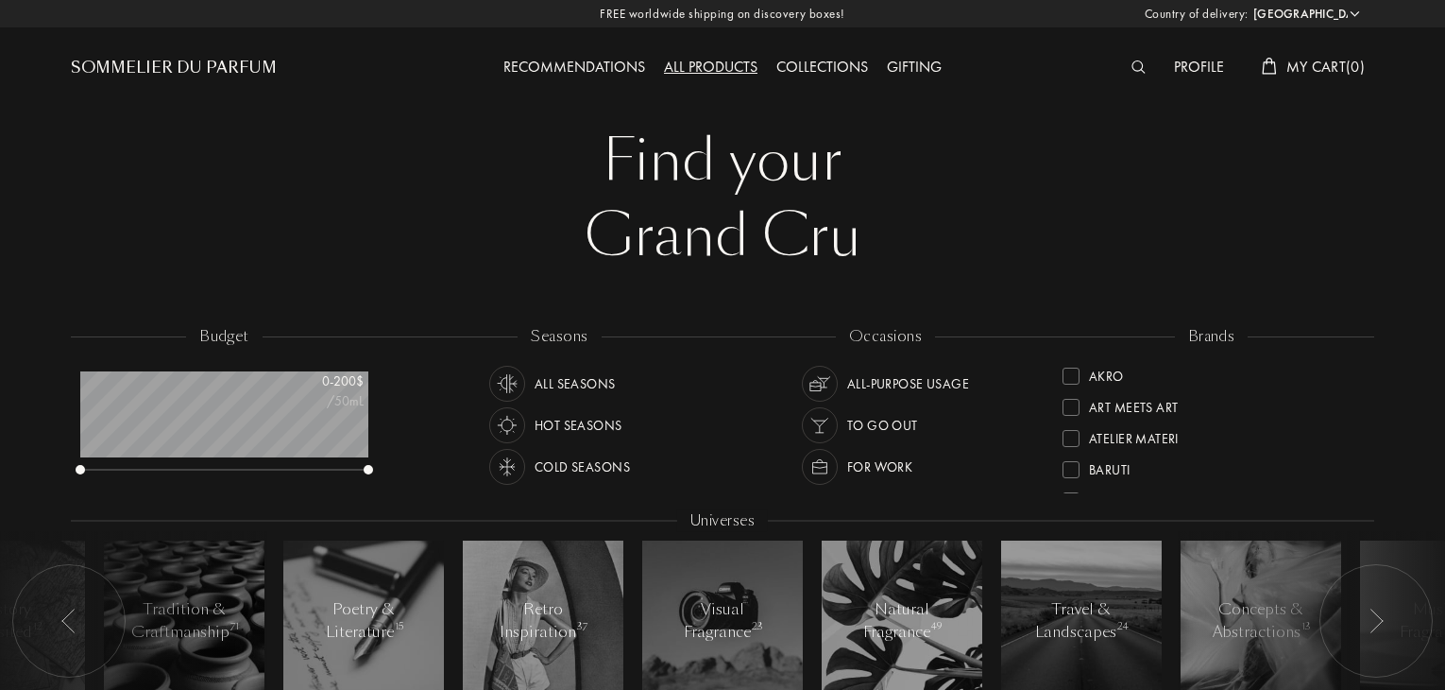
select select "DZ"
click at [1144, 66] on div at bounding box center [1143, 68] width 43 height 25
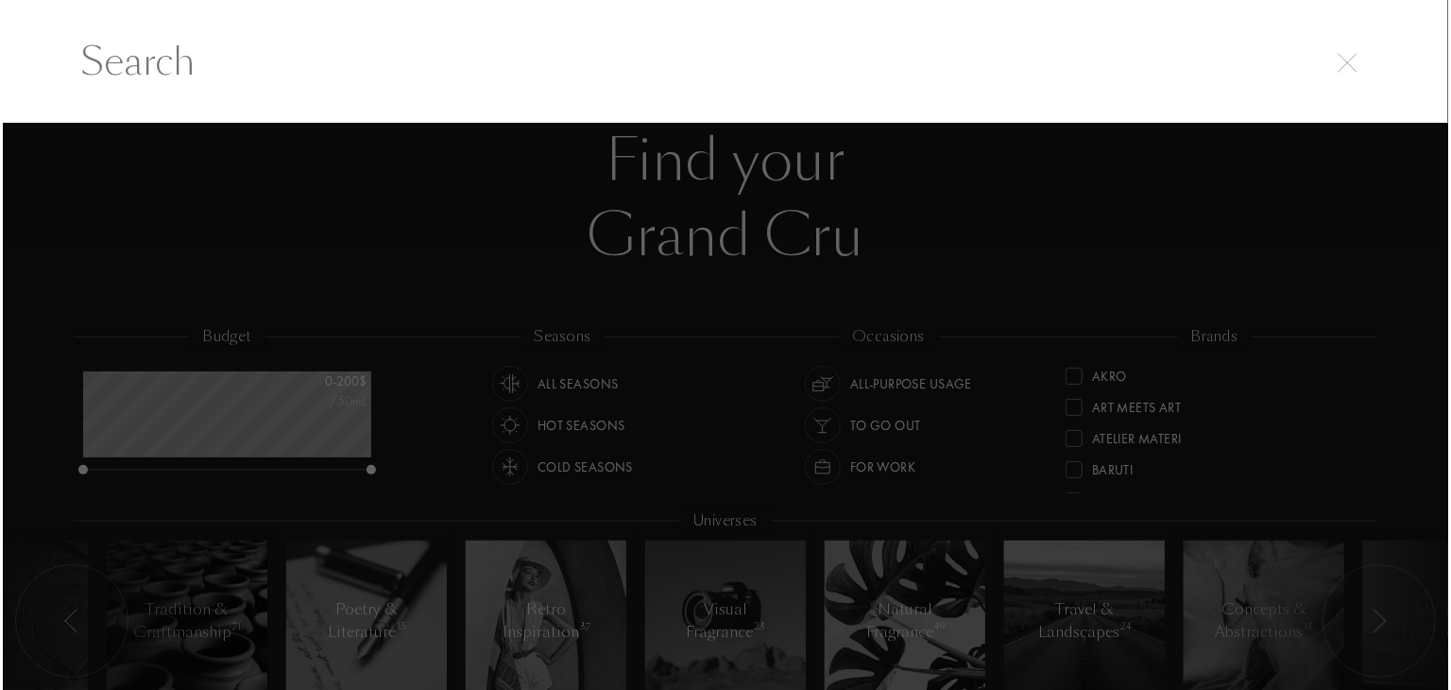
scroll to position [0, 0]
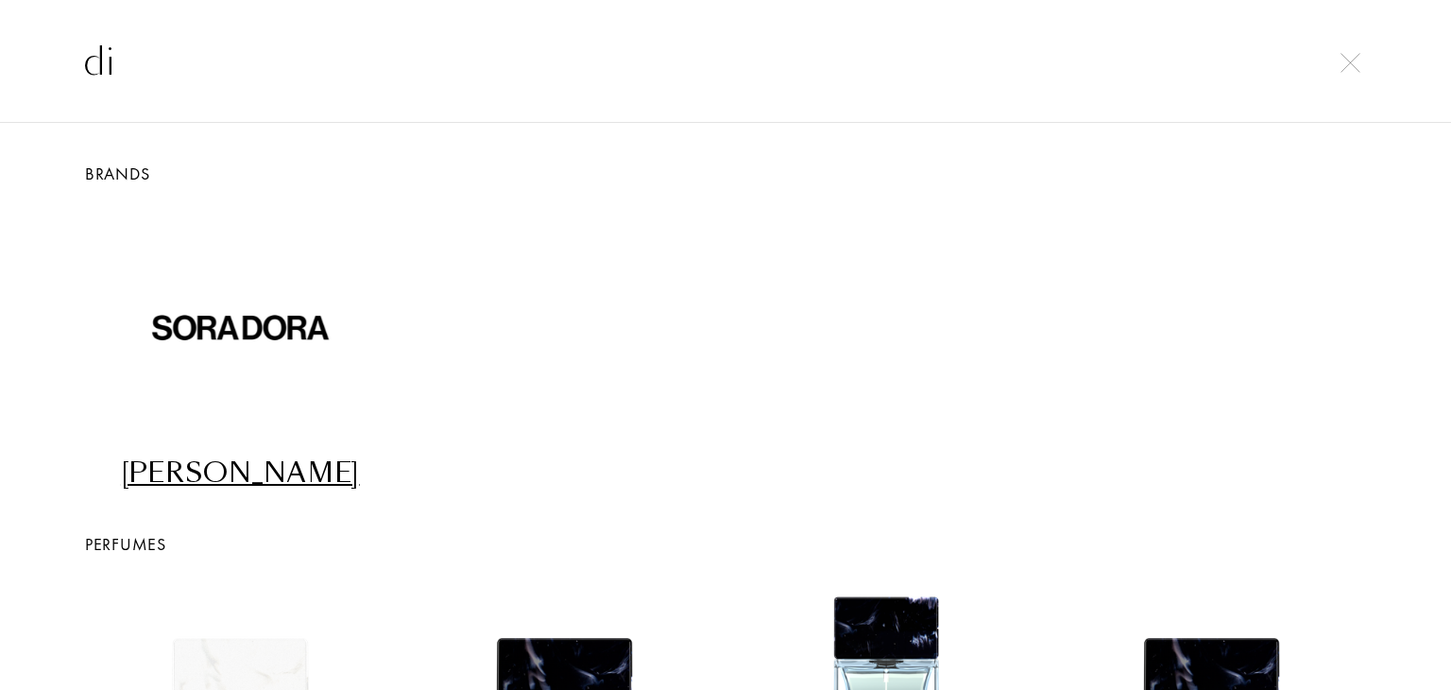
type input "d"
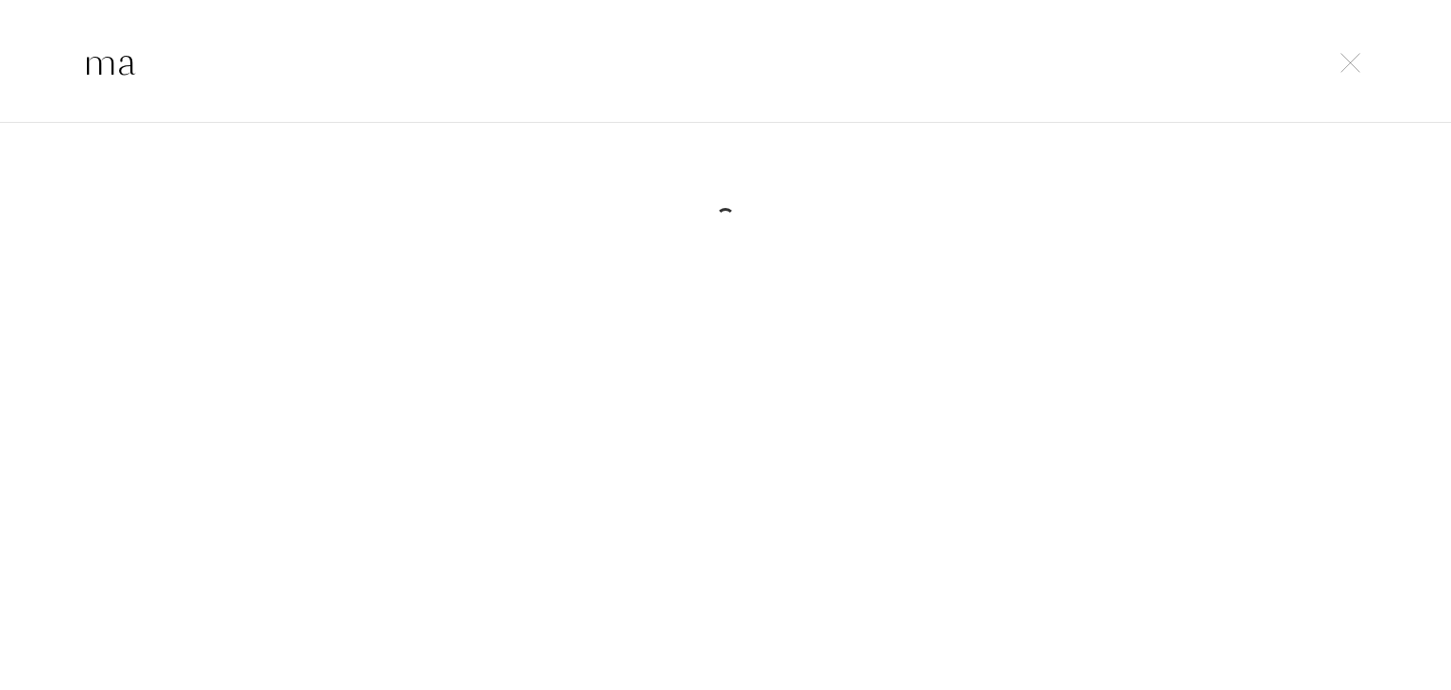
type input "m"
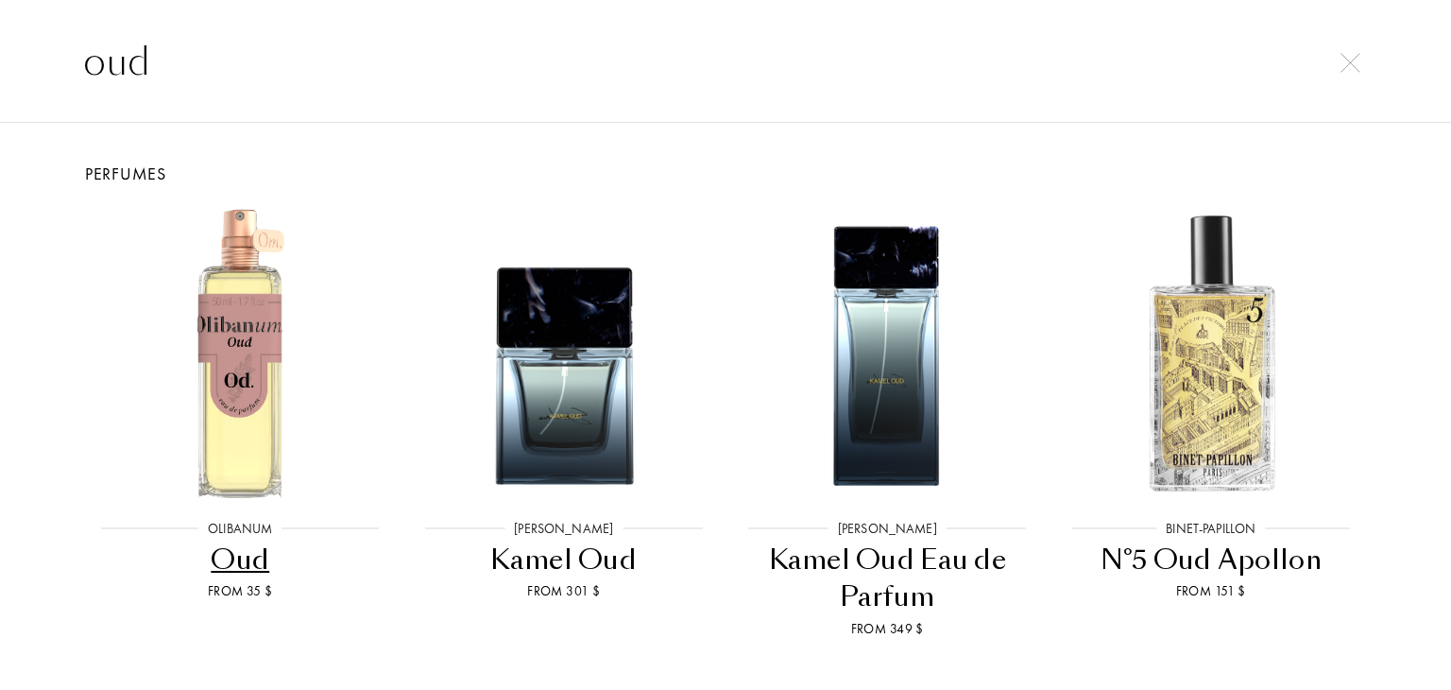
click at [1374, 73] on input "oud" at bounding box center [725, 61] width 1360 height 57
type input "oud"
click at [1357, 66] on img at bounding box center [1350, 63] width 20 height 20
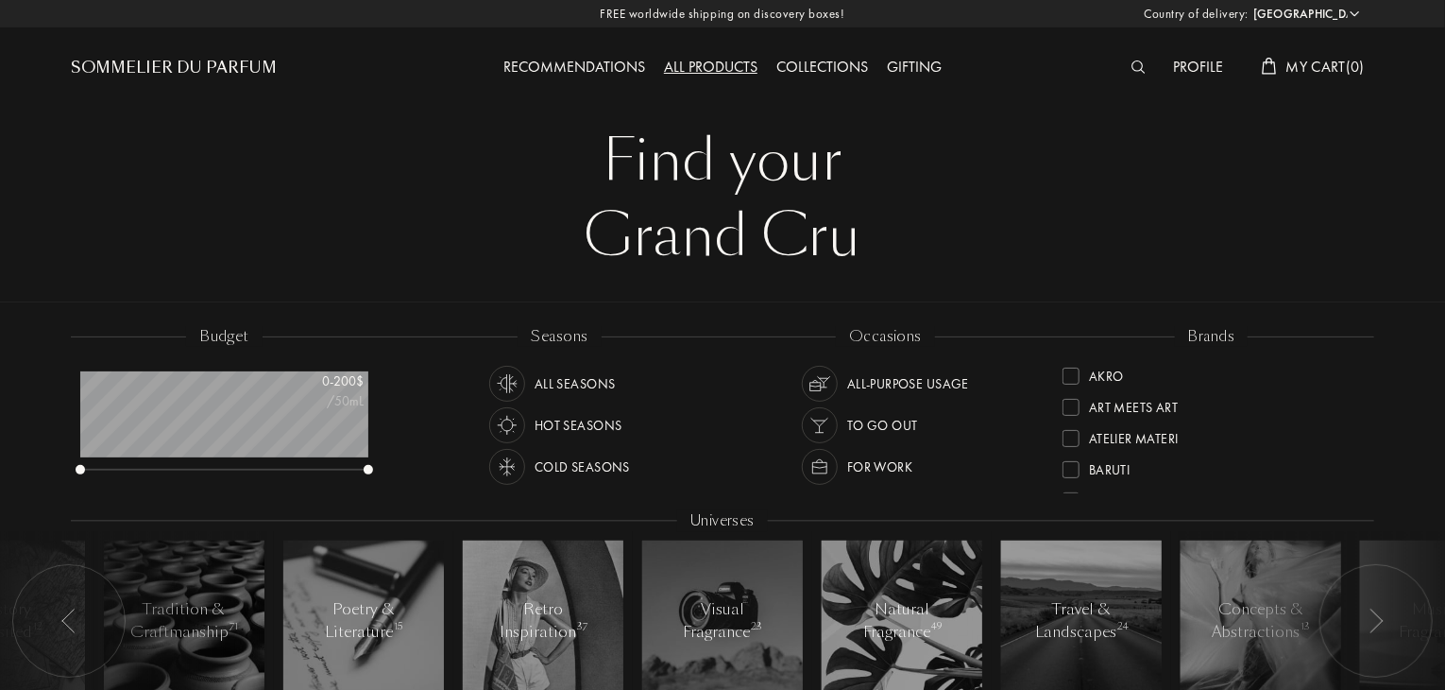
click at [1289, 13] on select "Afghanistan Albania Algeria Andorra Angola Anguilla Antartica Antigua and Barbu…" at bounding box center [1305, 14] width 113 height 19
select select "LT"
click at [1249, 5] on select "Afghanistan Albania Algeria Andorra Angola Anguilla Antartica Antigua and Barbu…" at bounding box center [1305, 14] width 113 height 19
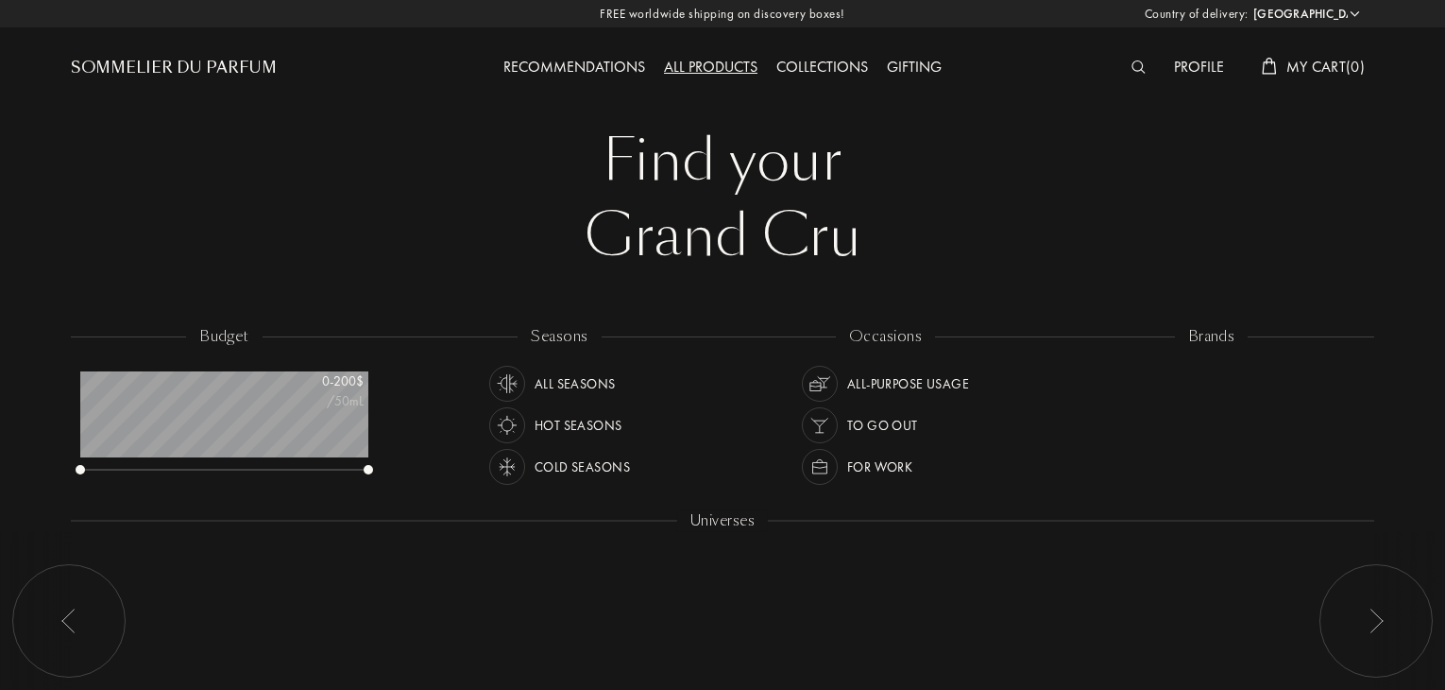
select select "LT"
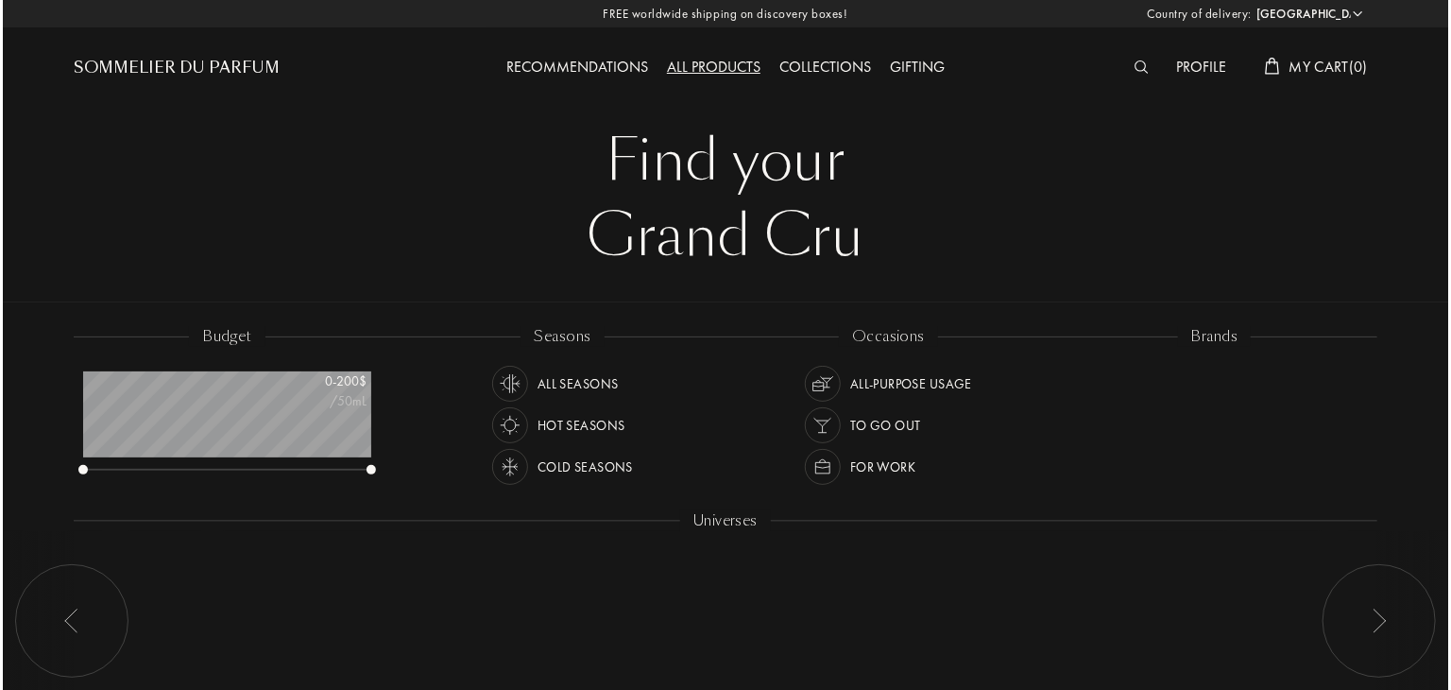
scroll to position [94, 288]
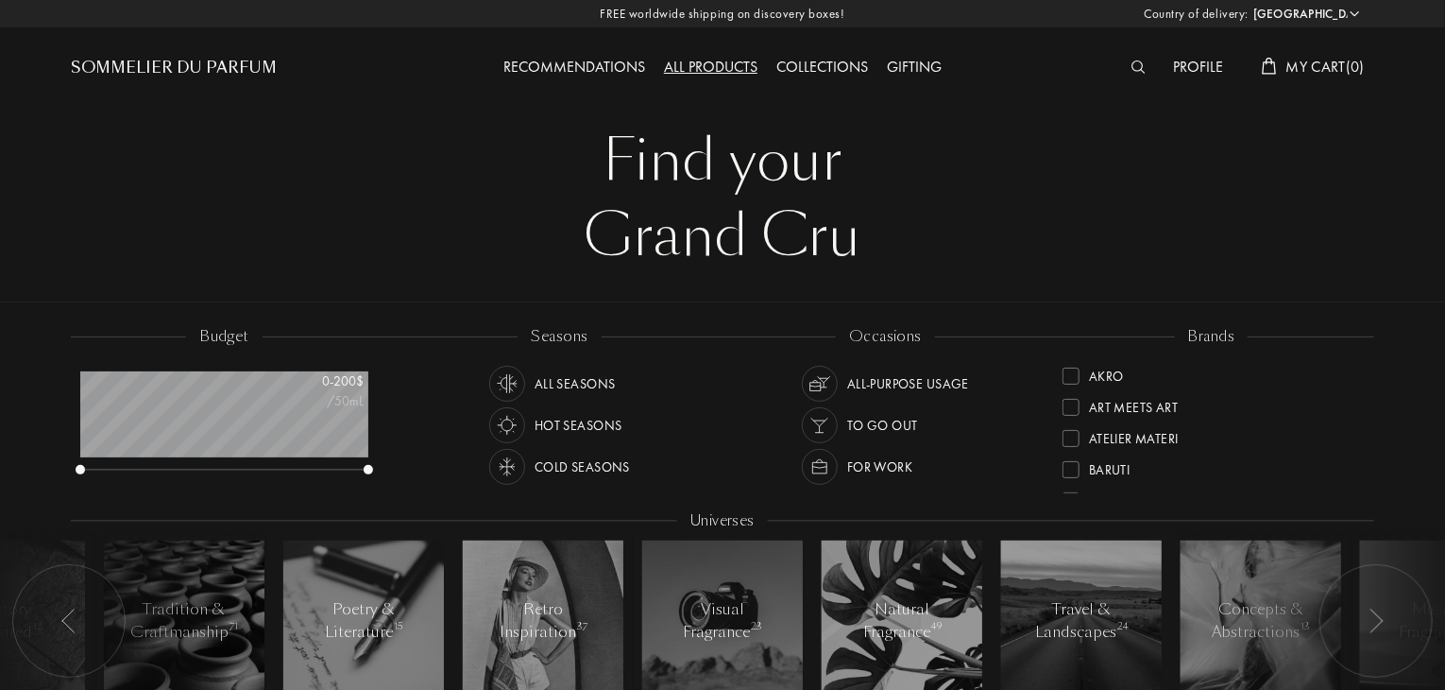
click at [1141, 65] on img at bounding box center [1139, 66] width 14 height 13
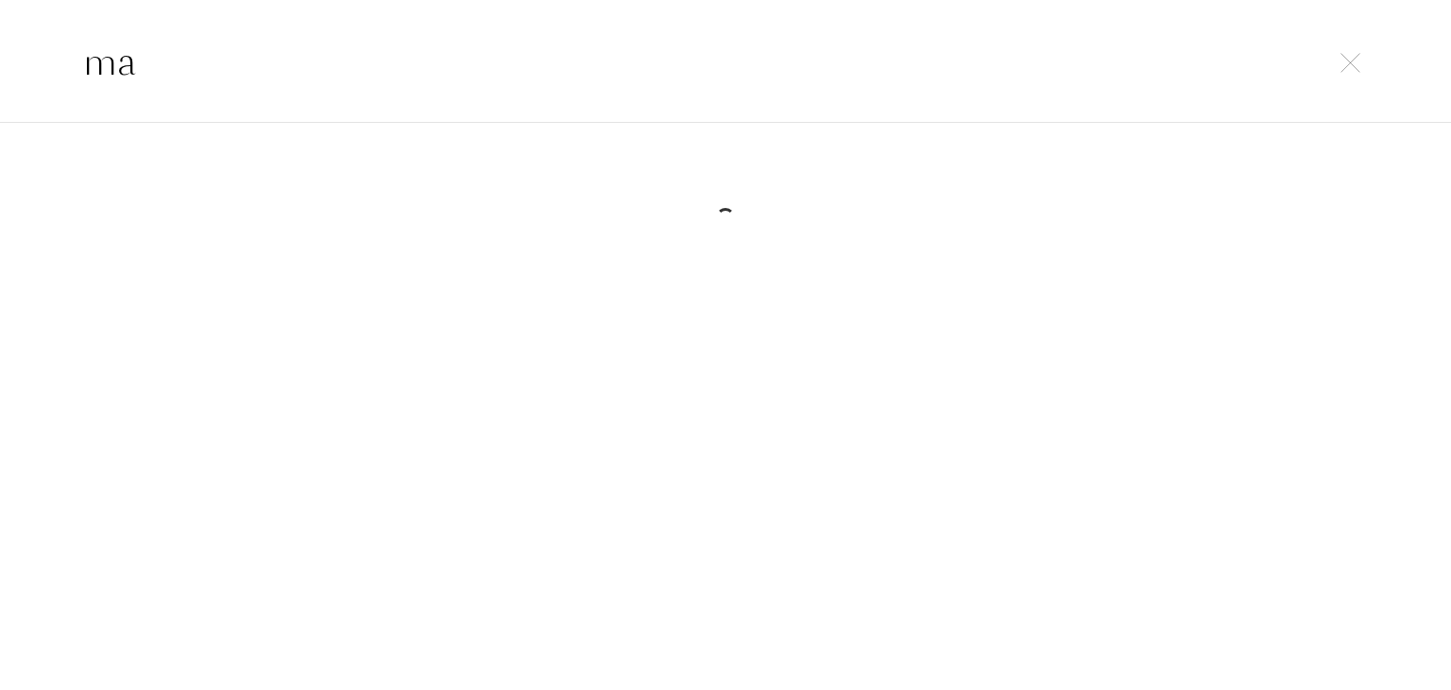
type input "m"
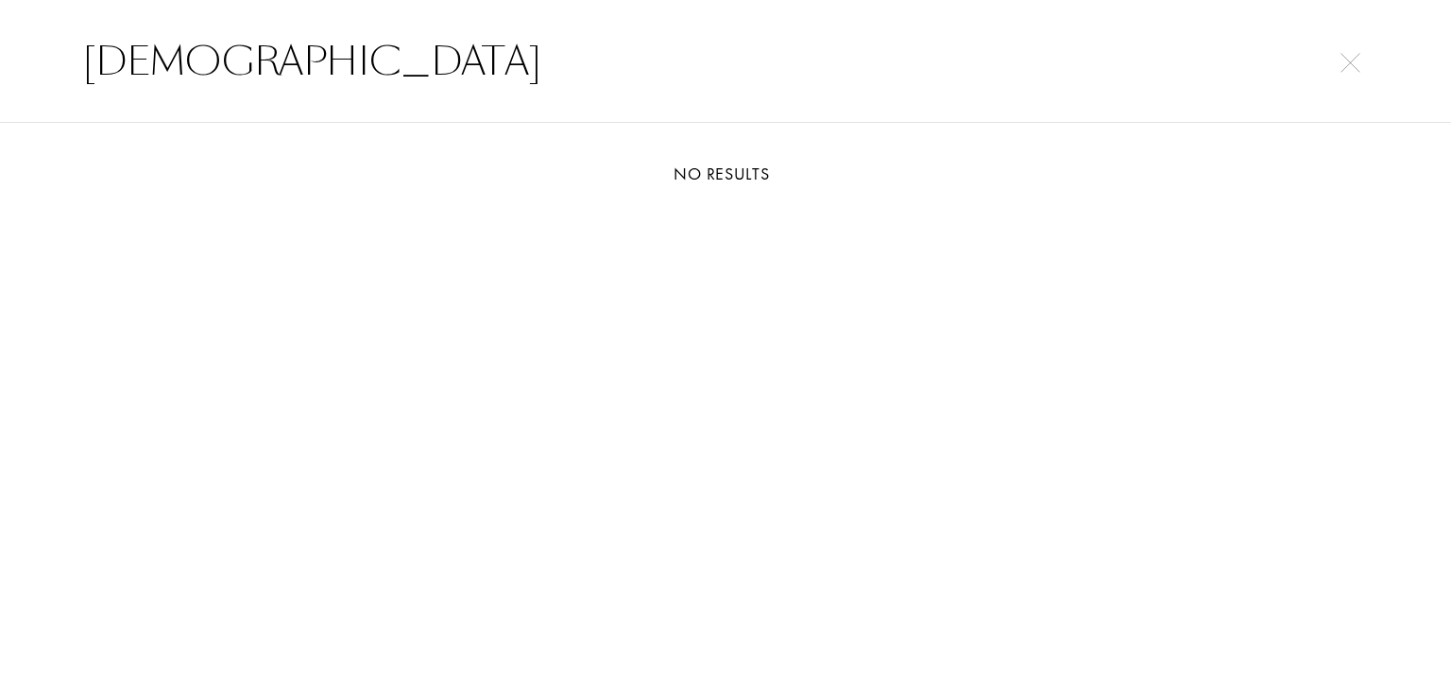
type input "dior"
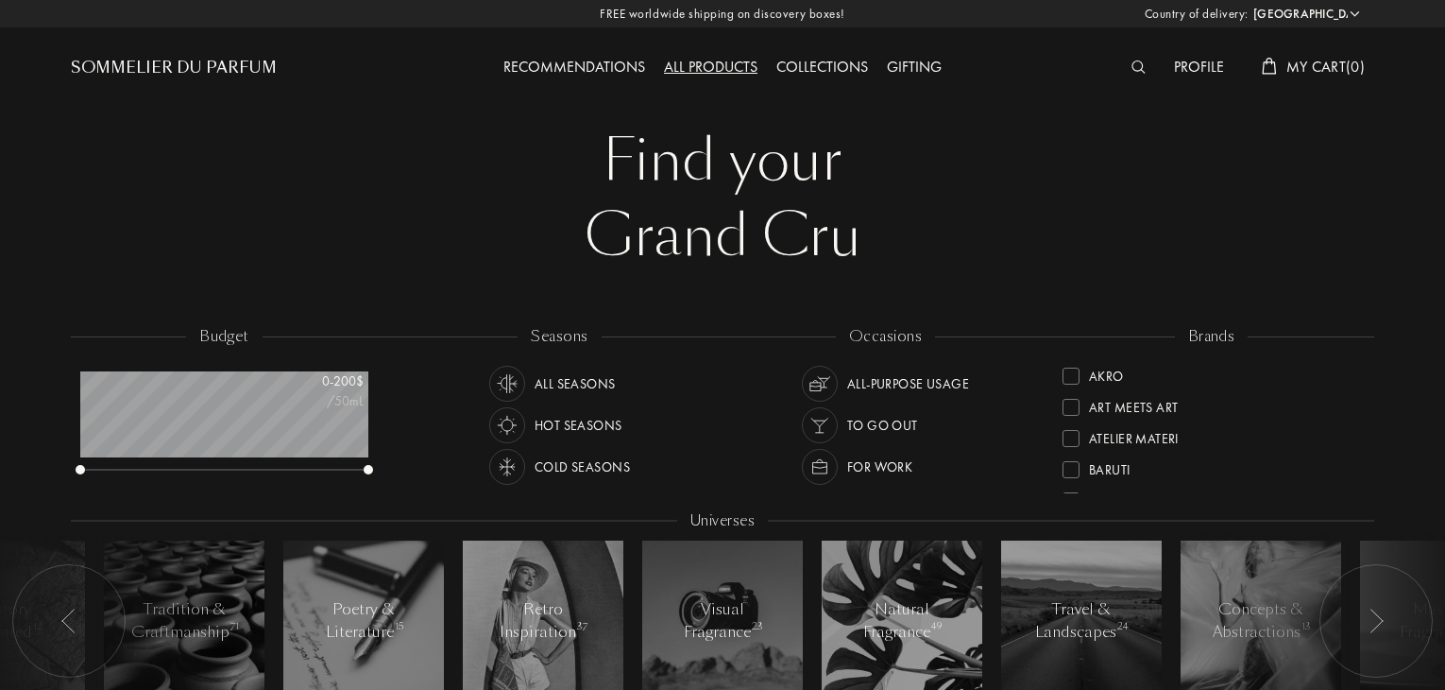
select select "LT"
click at [1136, 61] on img at bounding box center [1139, 66] width 14 height 13
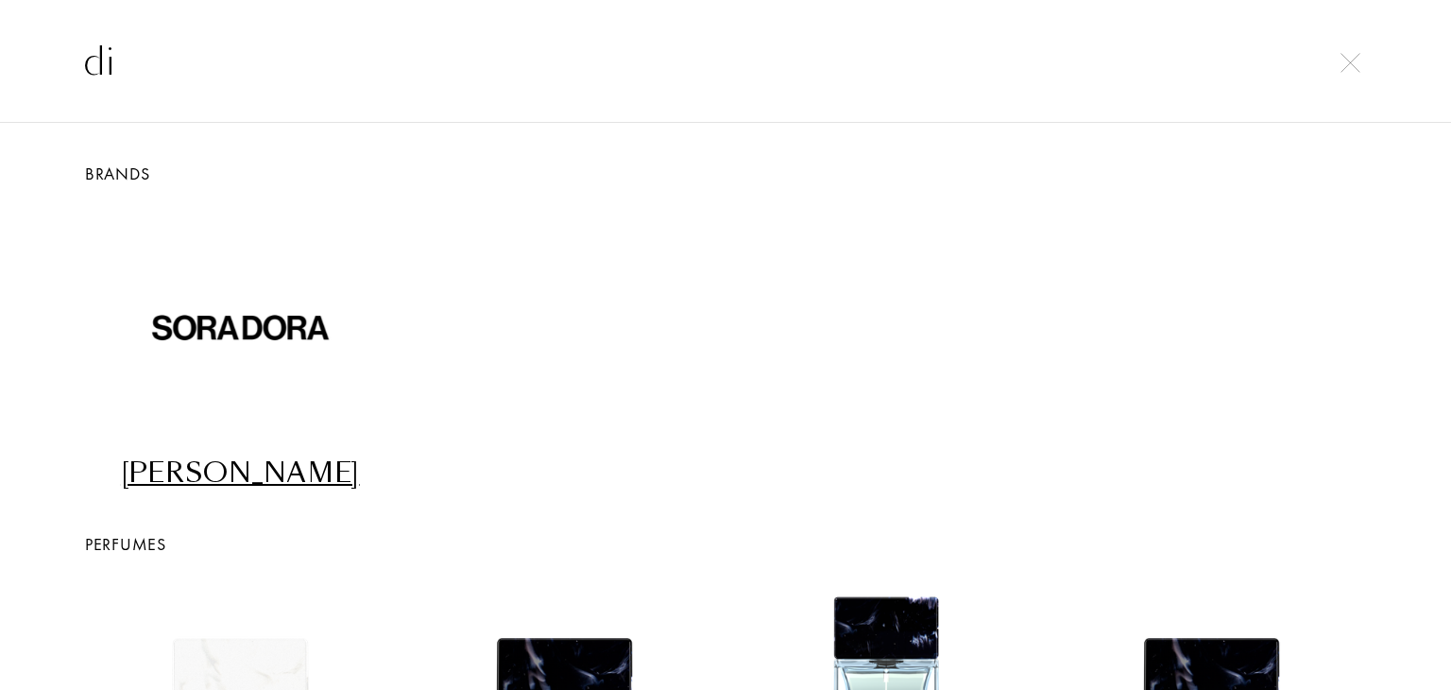
type input "d"
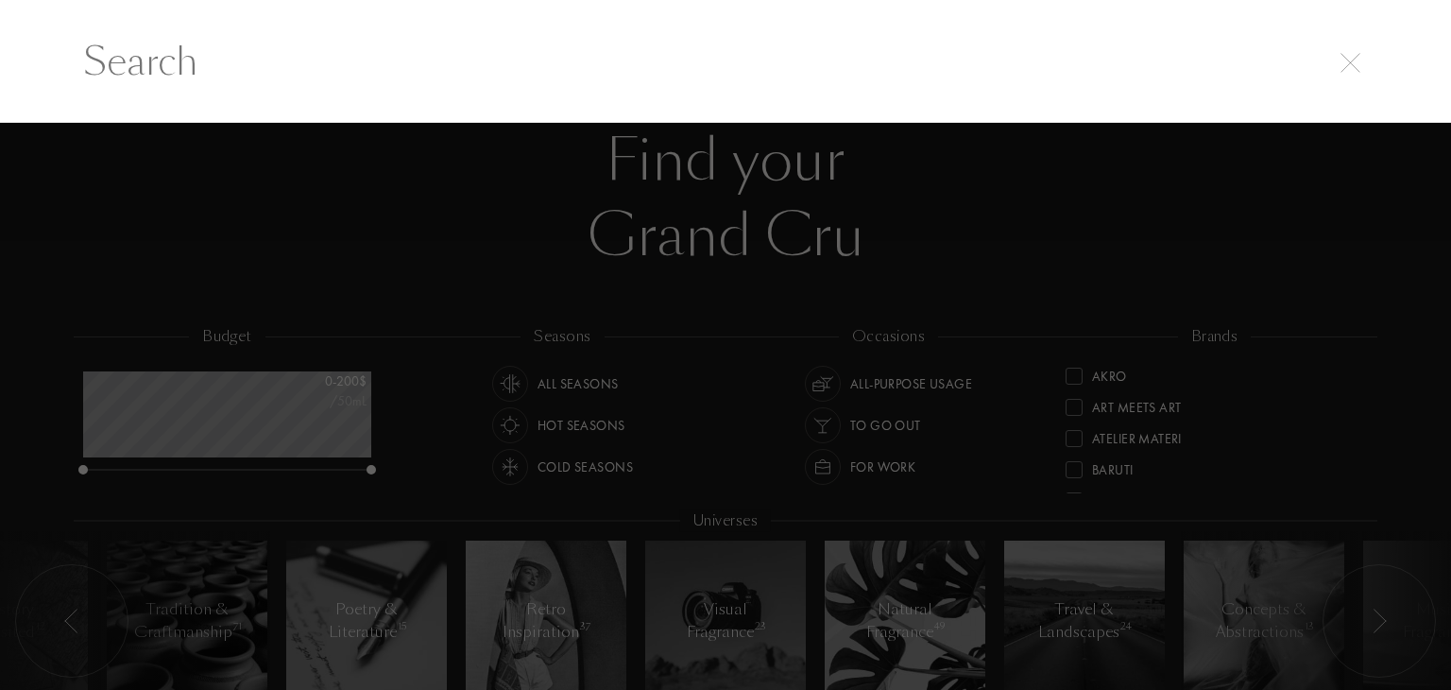
type input "a"
click at [1111, 145] on div at bounding box center [725, 407] width 1451 height 568
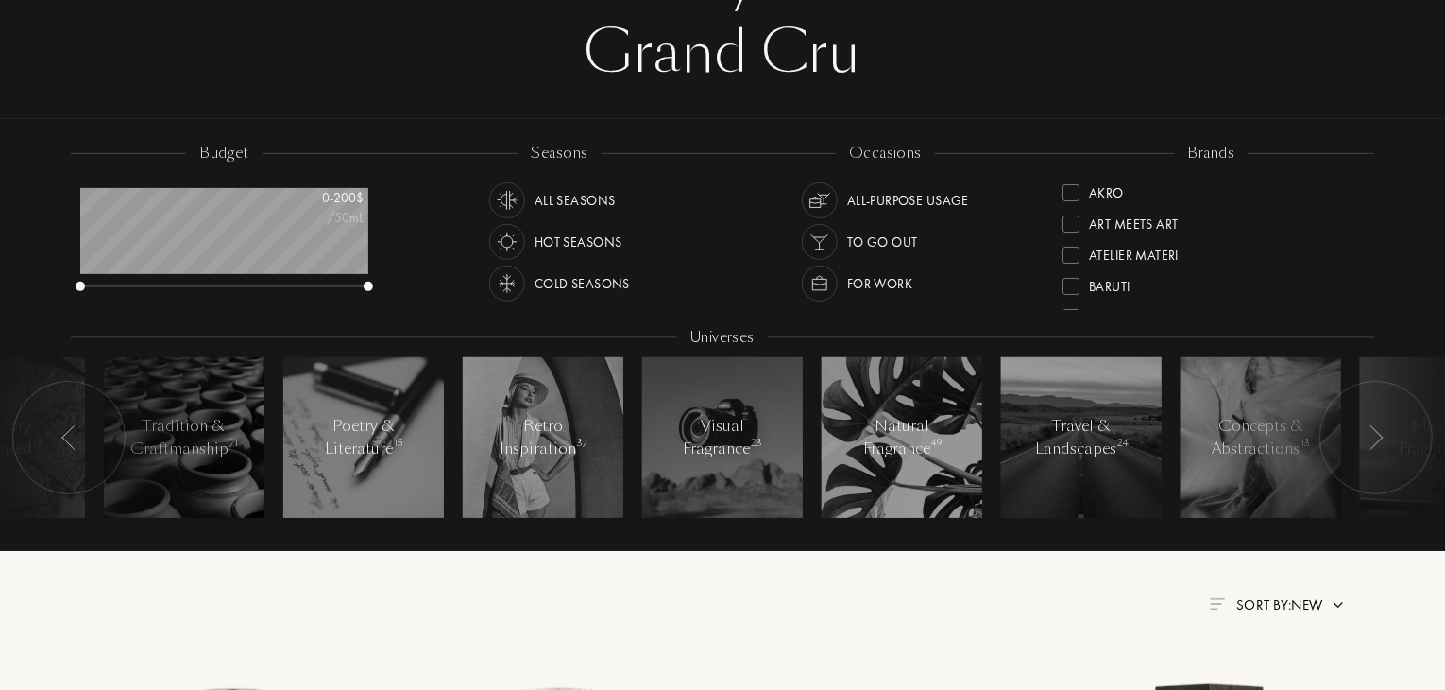
scroll to position [94, 0]
